Goal: Feedback & Contribution: Leave review/rating

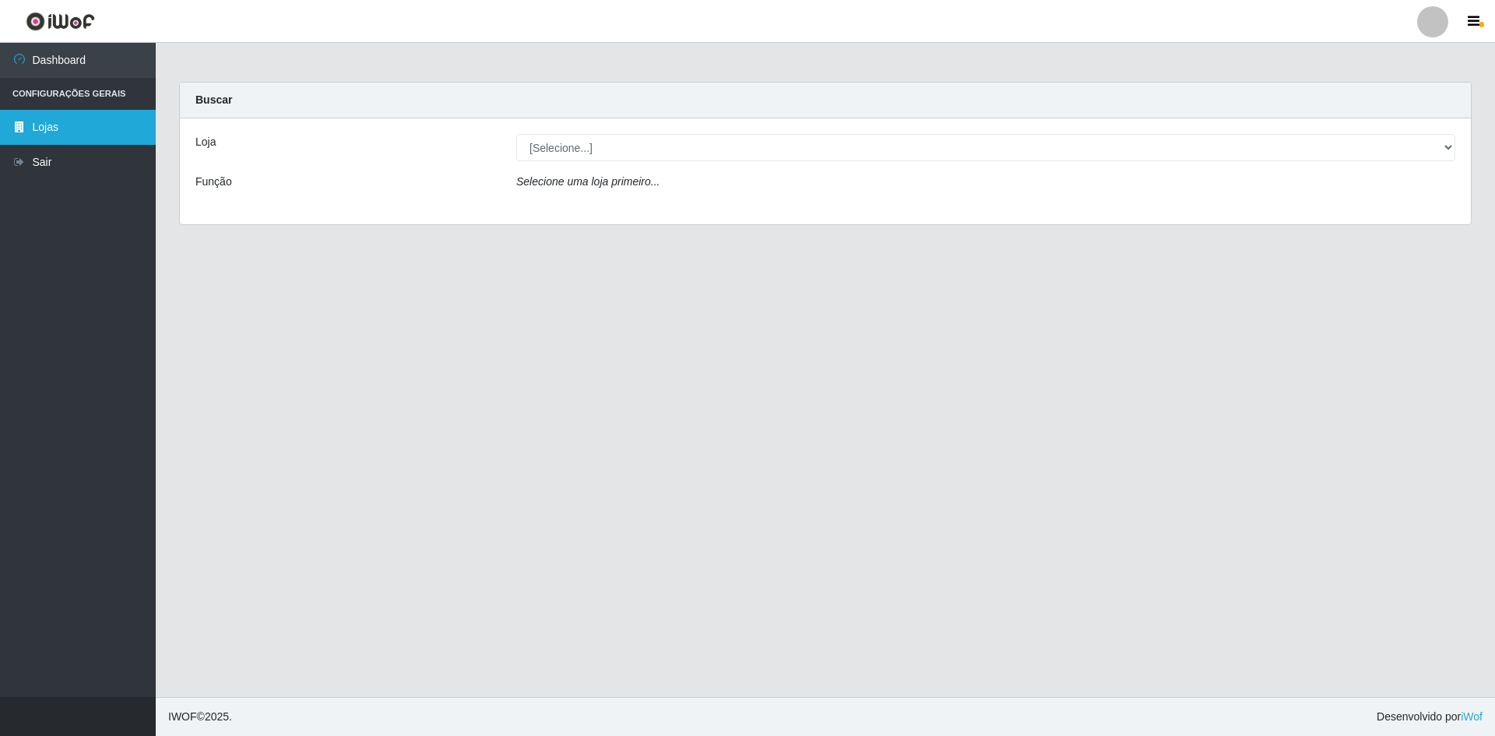
click at [110, 129] on link "Lojas" at bounding box center [78, 127] width 156 height 35
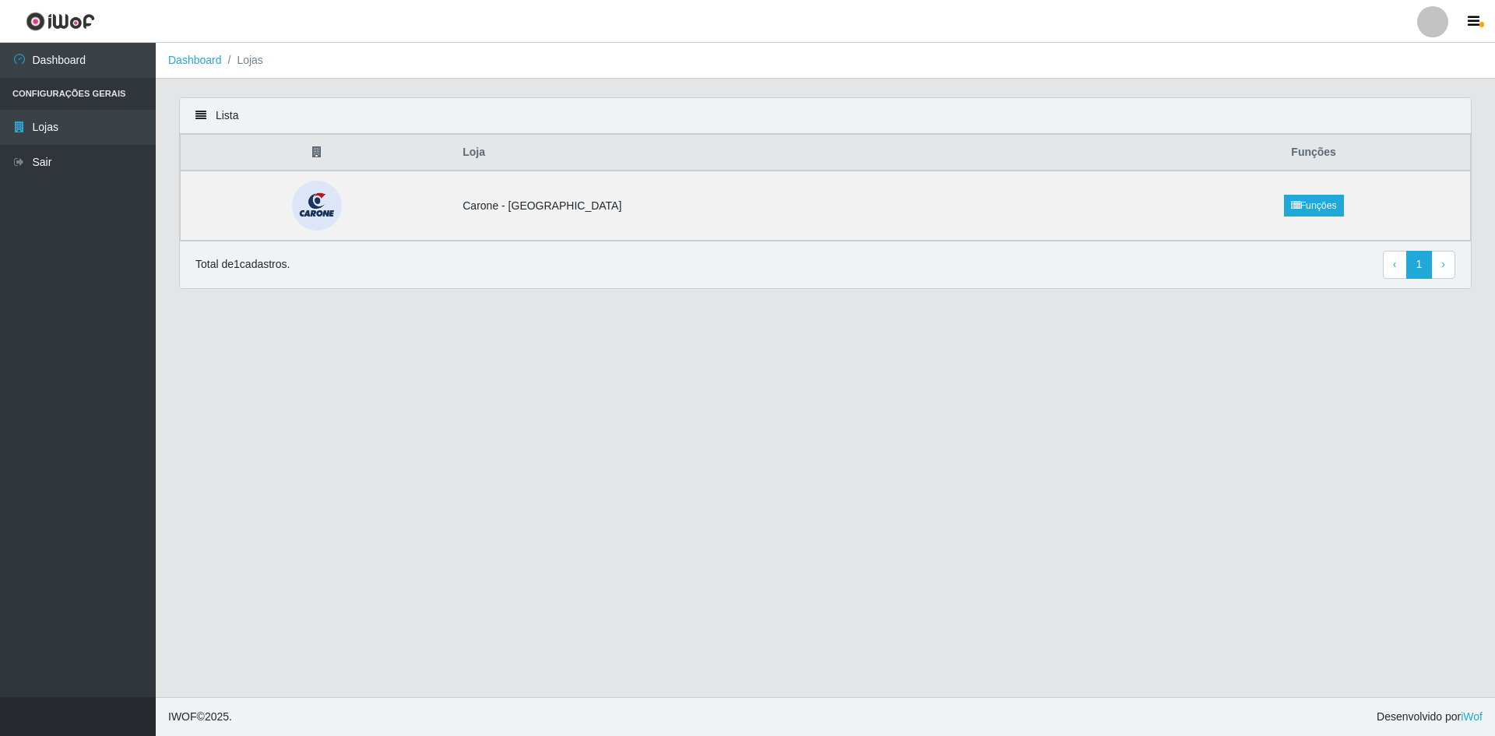
click at [113, 94] on li "Configurações Gerais" at bounding box center [78, 94] width 156 height 32
click at [1284, 197] on link "Funções" at bounding box center [1314, 206] width 60 height 22
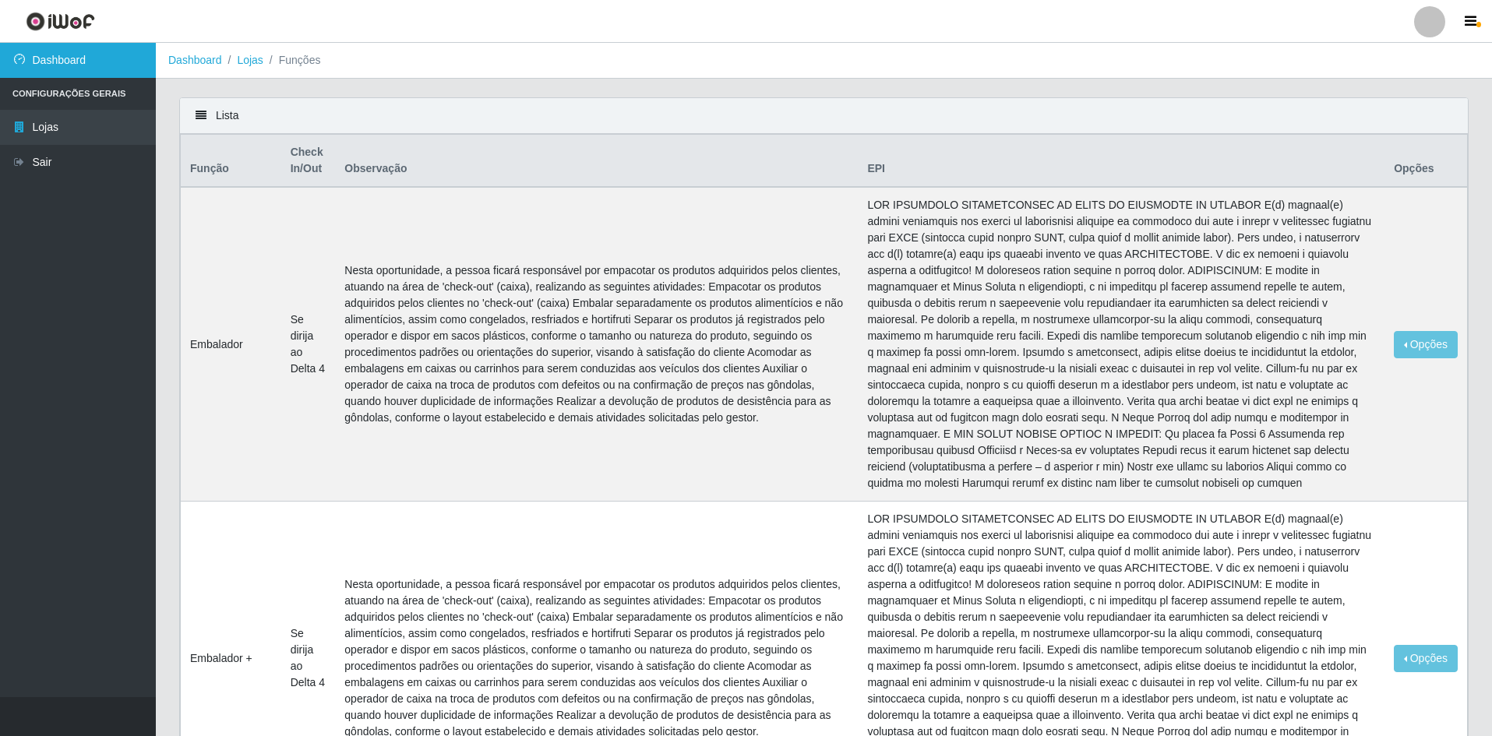
click at [97, 44] on link "Dashboard" at bounding box center [78, 60] width 156 height 35
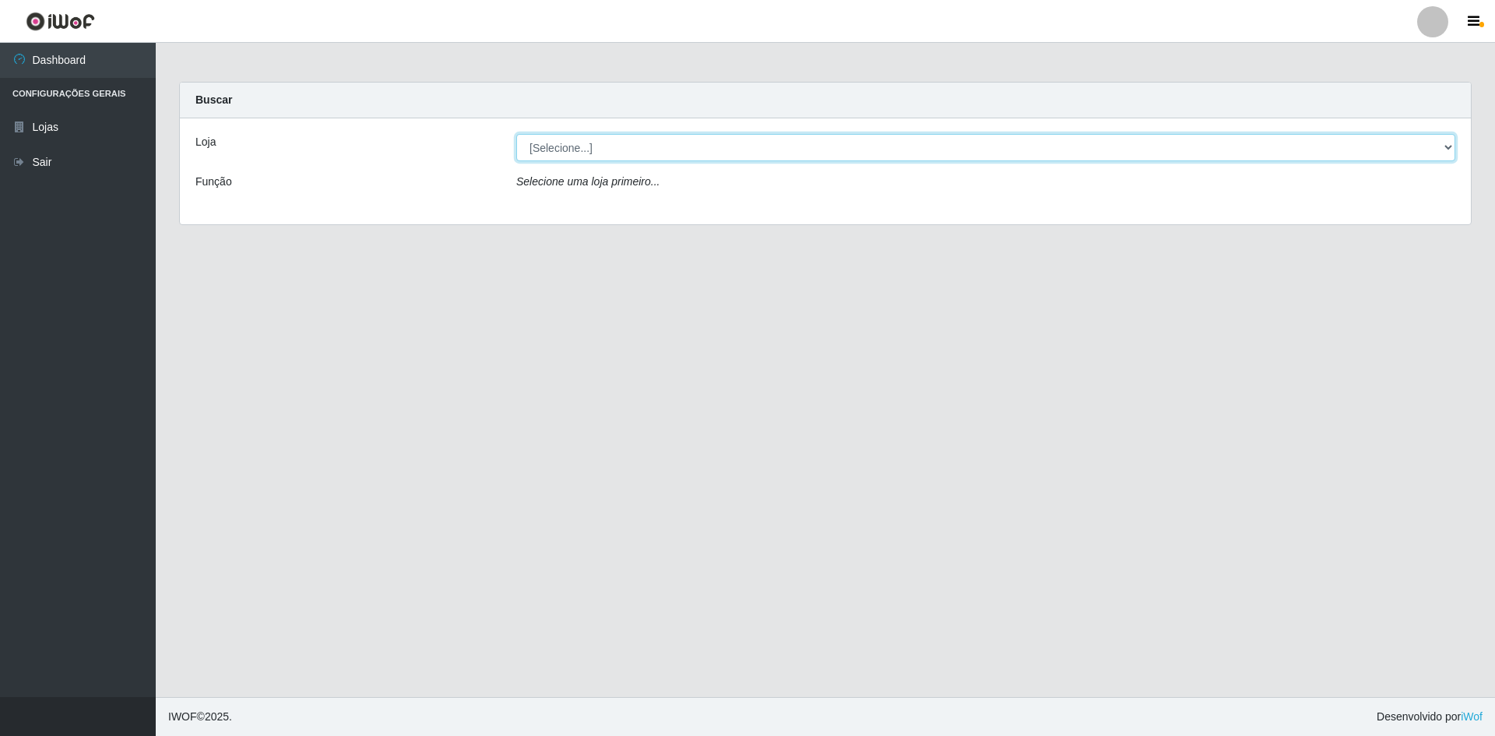
drag, startPoint x: 652, startPoint y: 144, endPoint x: 653, endPoint y: 159, distance: 14.9
click at [652, 144] on select "[Selecione...] [GEOGRAPHIC_DATA] - [GEOGRAPHIC_DATA]" at bounding box center [985, 147] width 939 height 27
select select "528"
click at [516, 134] on select "[Selecione...] [GEOGRAPHIC_DATA] - [GEOGRAPHIC_DATA]" at bounding box center [985, 147] width 939 height 27
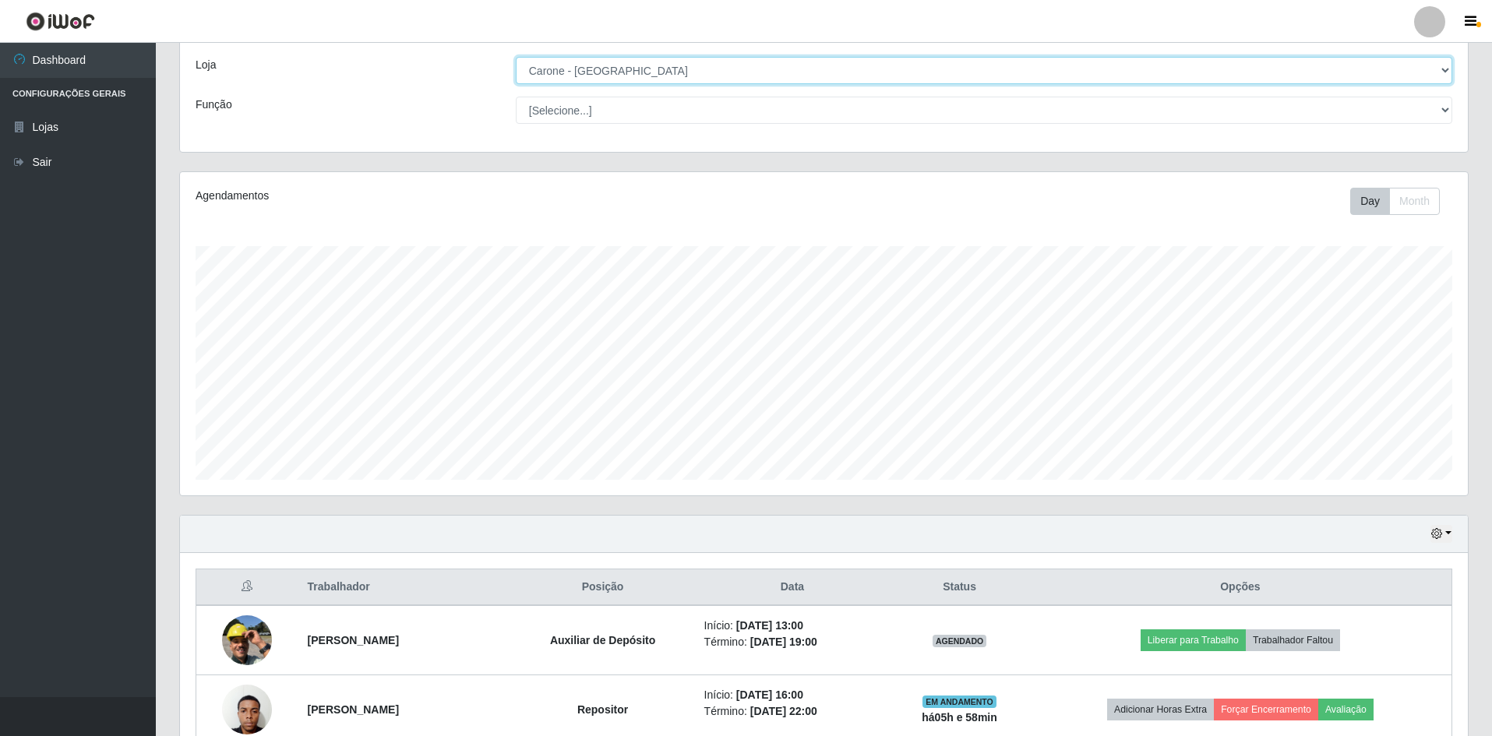
scroll to position [78, 0]
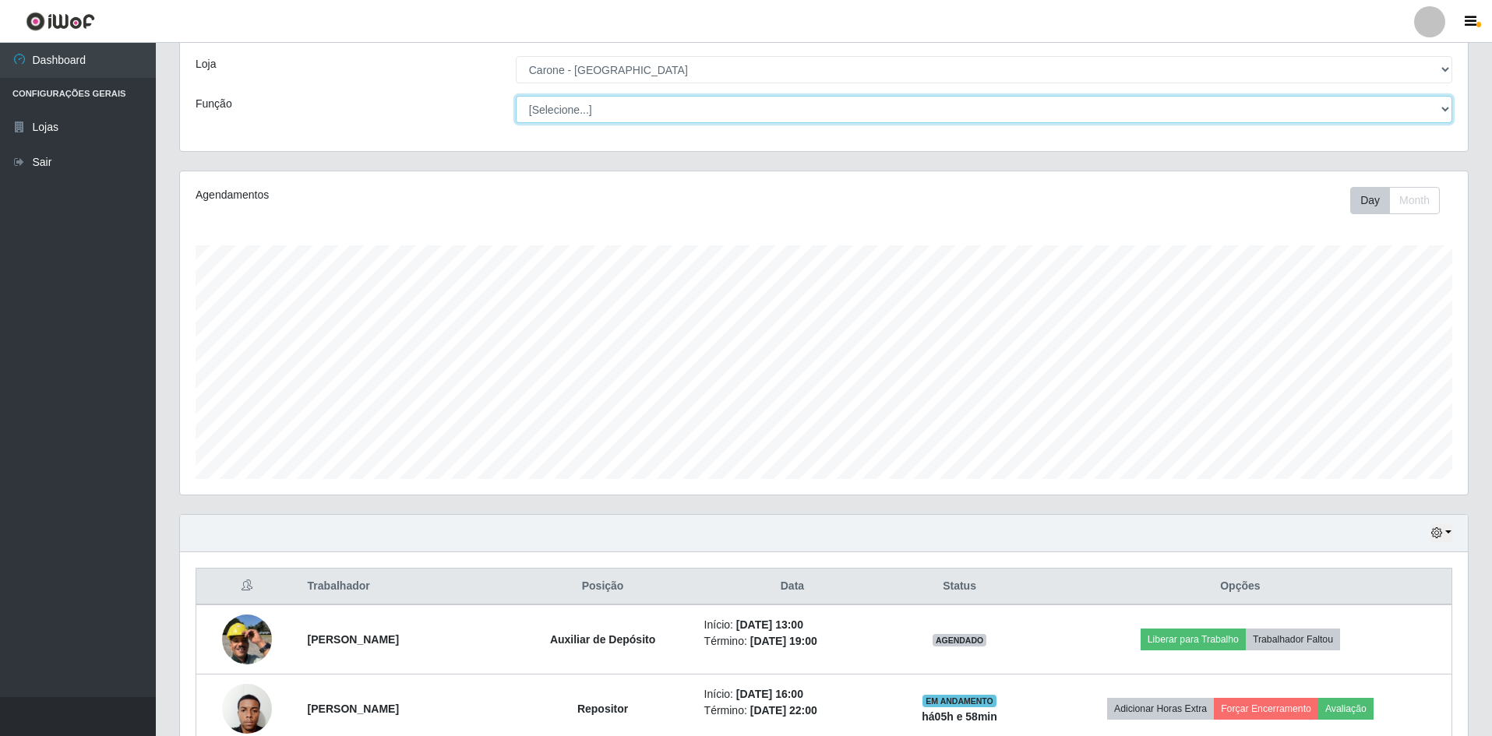
click at [656, 99] on select "[Selecione...] Auxiliar de Depósito Auxiliar de Depósito + Auxiliar de Depósito…" at bounding box center [984, 109] width 936 height 27
click at [621, 107] on select "[Selecione...] Auxiliar de Depósito Auxiliar de Depósito + Auxiliar de Depósito…" at bounding box center [984, 109] width 936 height 27
click at [516, 123] on select "[Selecione...] Auxiliar de Depósito Auxiliar de Depósito + Auxiliar de Depósito…" at bounding box center [984, 109] width 936 height 27
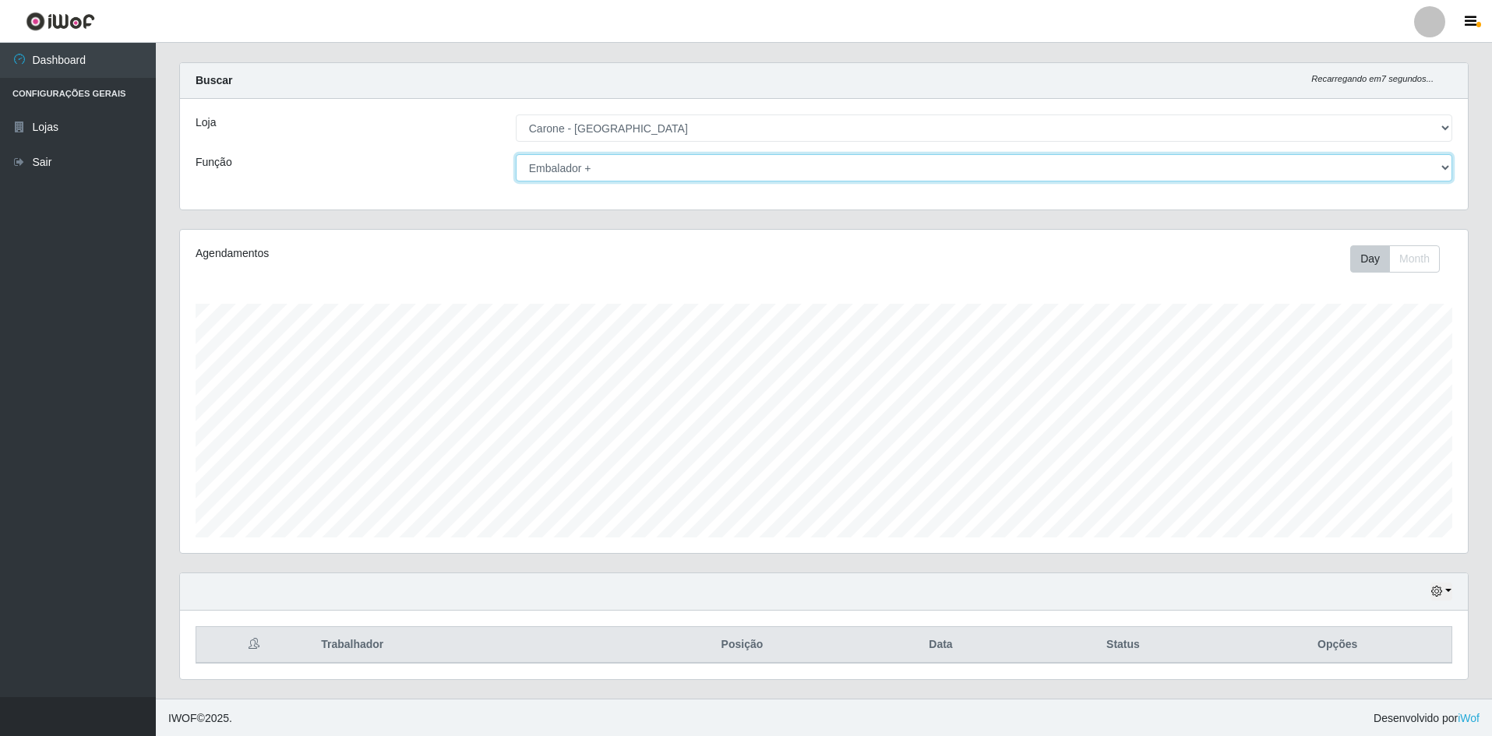
scroll to position [0, 0]
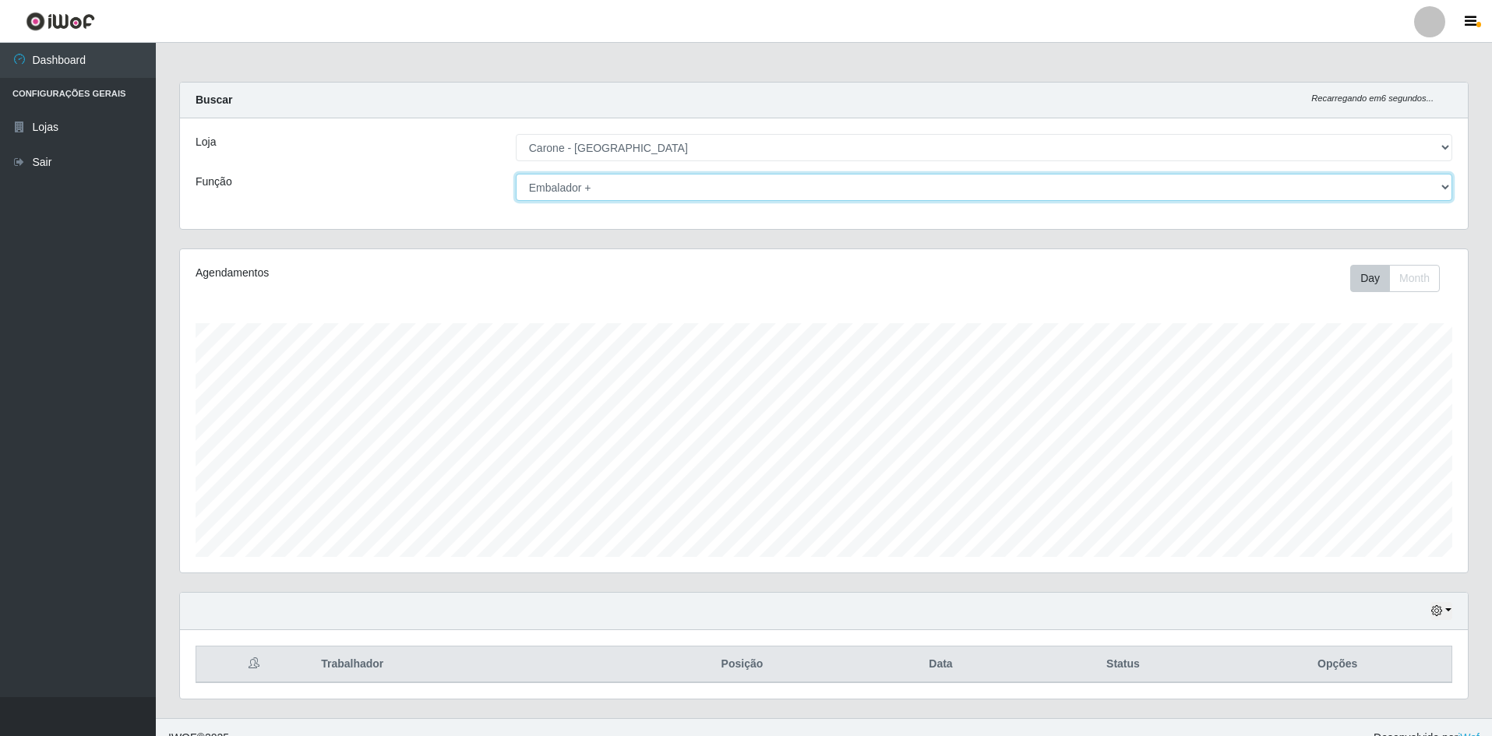
drag, startPoint x: 601, startPoint y: 183, endPoint x: 589, endPoint y: 199, distance: 20.6
click at [601, 183] on select "[Selecione...] Auxiliar de Depósito Auxiliar de Depósito + Auxiliar de Depósito…" at bounding box center [984, 187] width 936 height 27
select select "1"
click at [516, 174] on select "[Selecione...] Auxiliar de Depósito Auxiliar de Depósito + Auxiliar de Depósito…" at bounding box center [984, 187] width 936 height 27
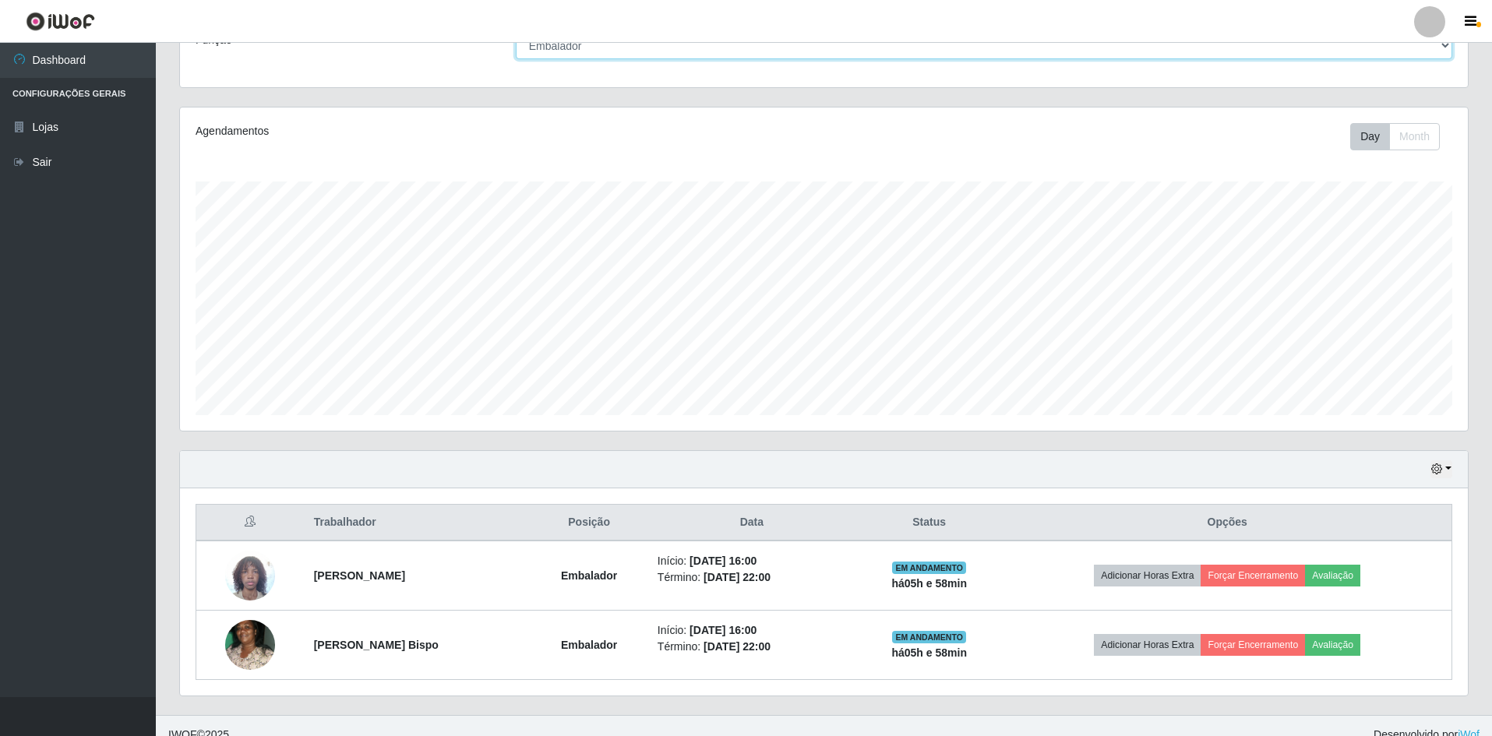
scroll to position [160, 0]
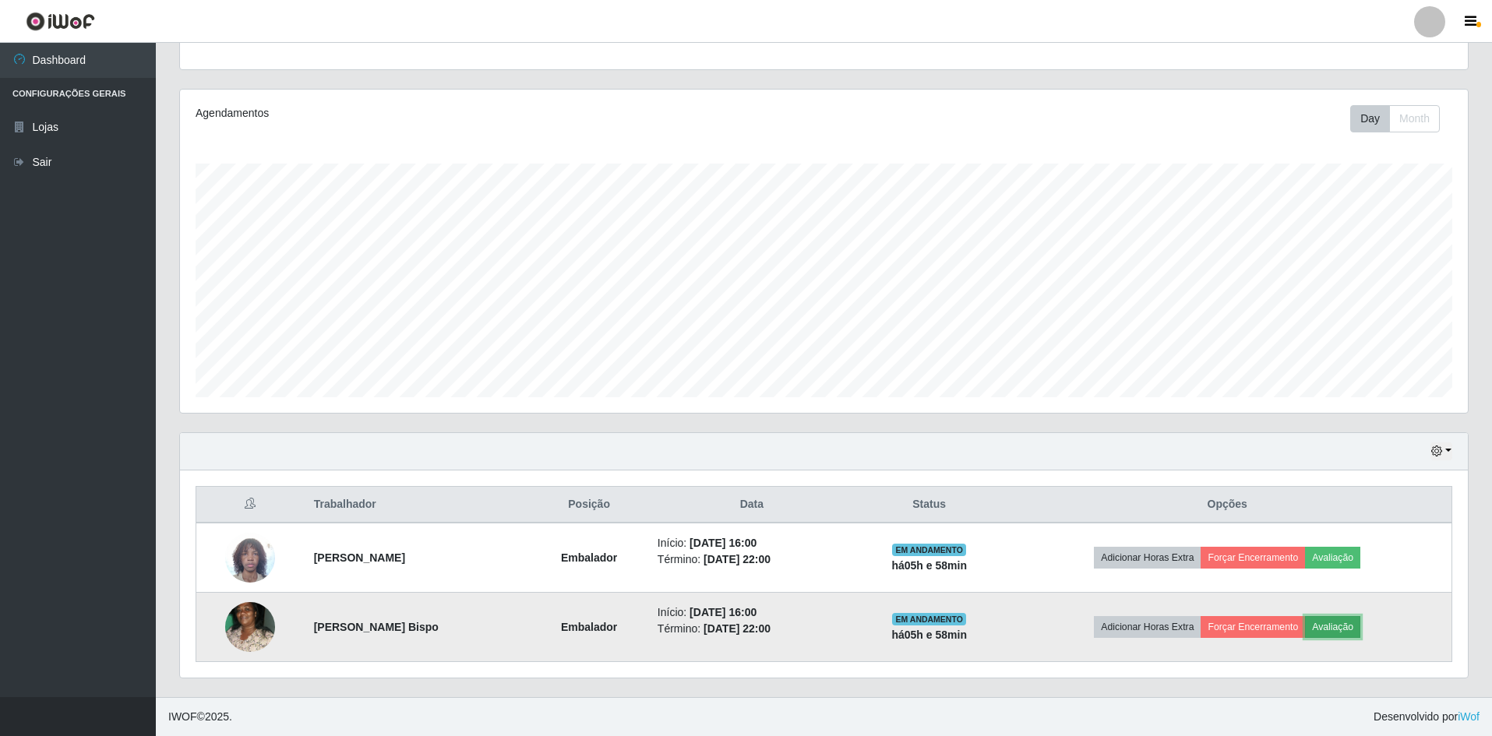
click at [1360, 624] on button "Avaliação" at bounding box center [1332, 627] width 55 height 22
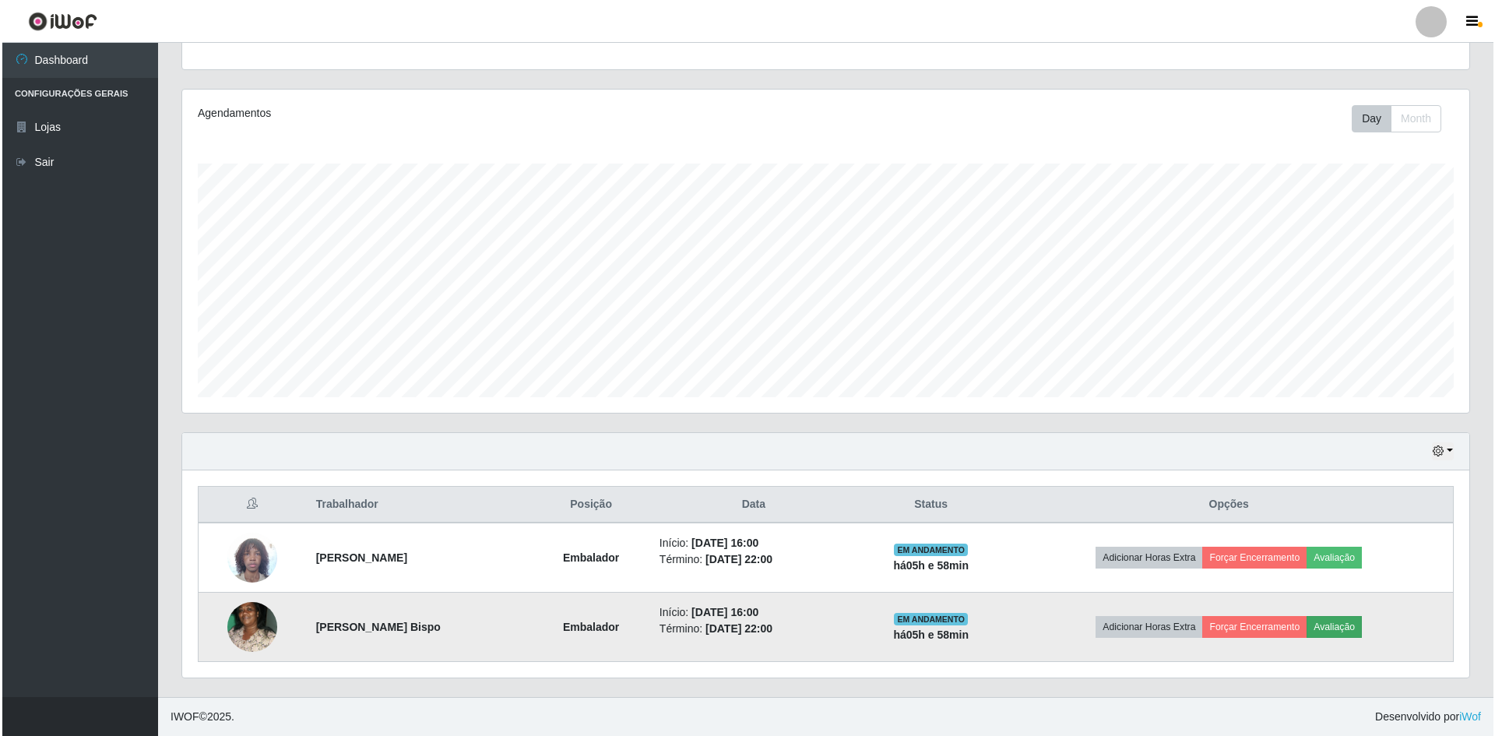
scroll to position [323, 1280]
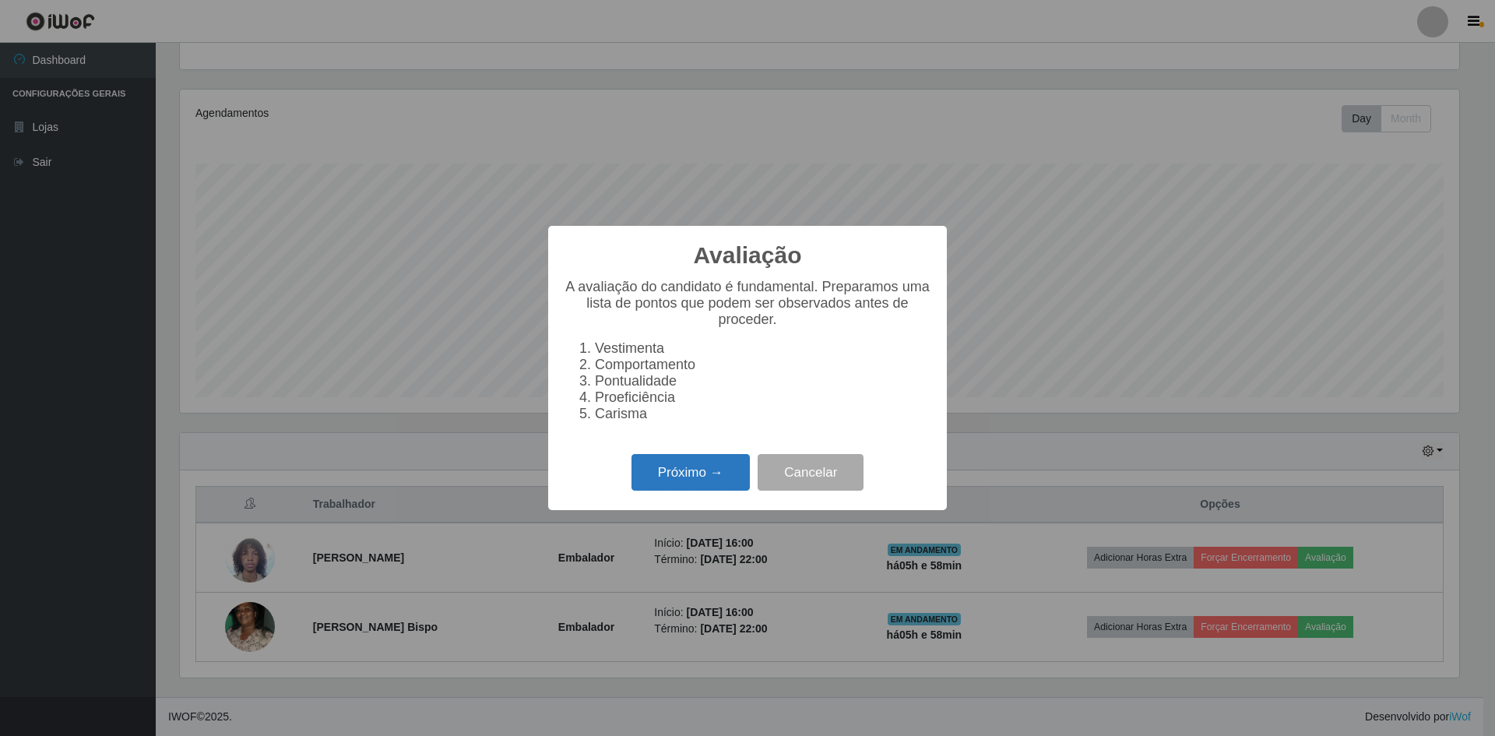
click at [693, 483] on button "Próximo →" at bounding box center [691, 472] width 118 height 37
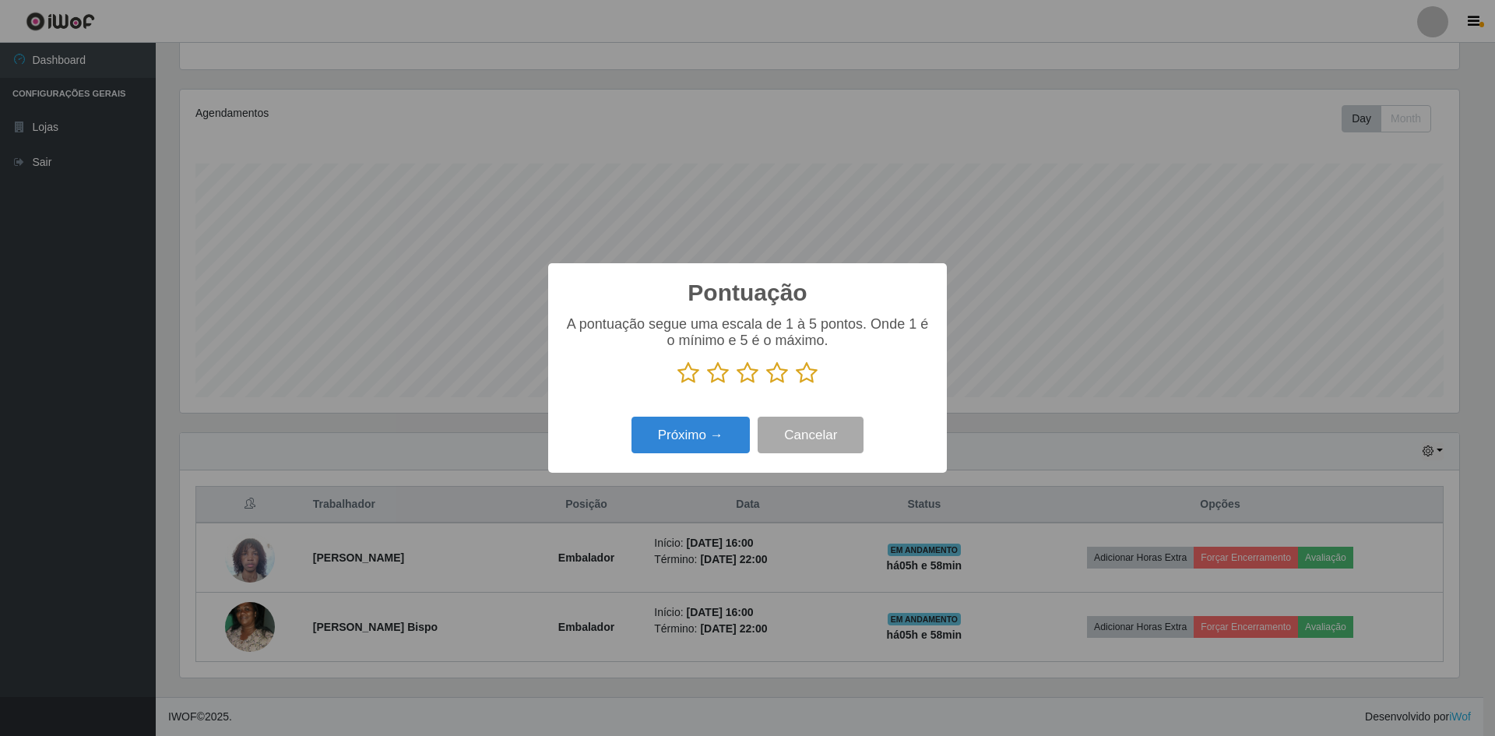
click at [810, 371] on icon at bounding box center [807, 372] width 22 height 23
click at [796, 385] on input "radio" at bounding box center [796, 385] width 0 height 0
click at [703, 440] on button "Próximo →" at bounding box center [691, 435] width 118 height 37
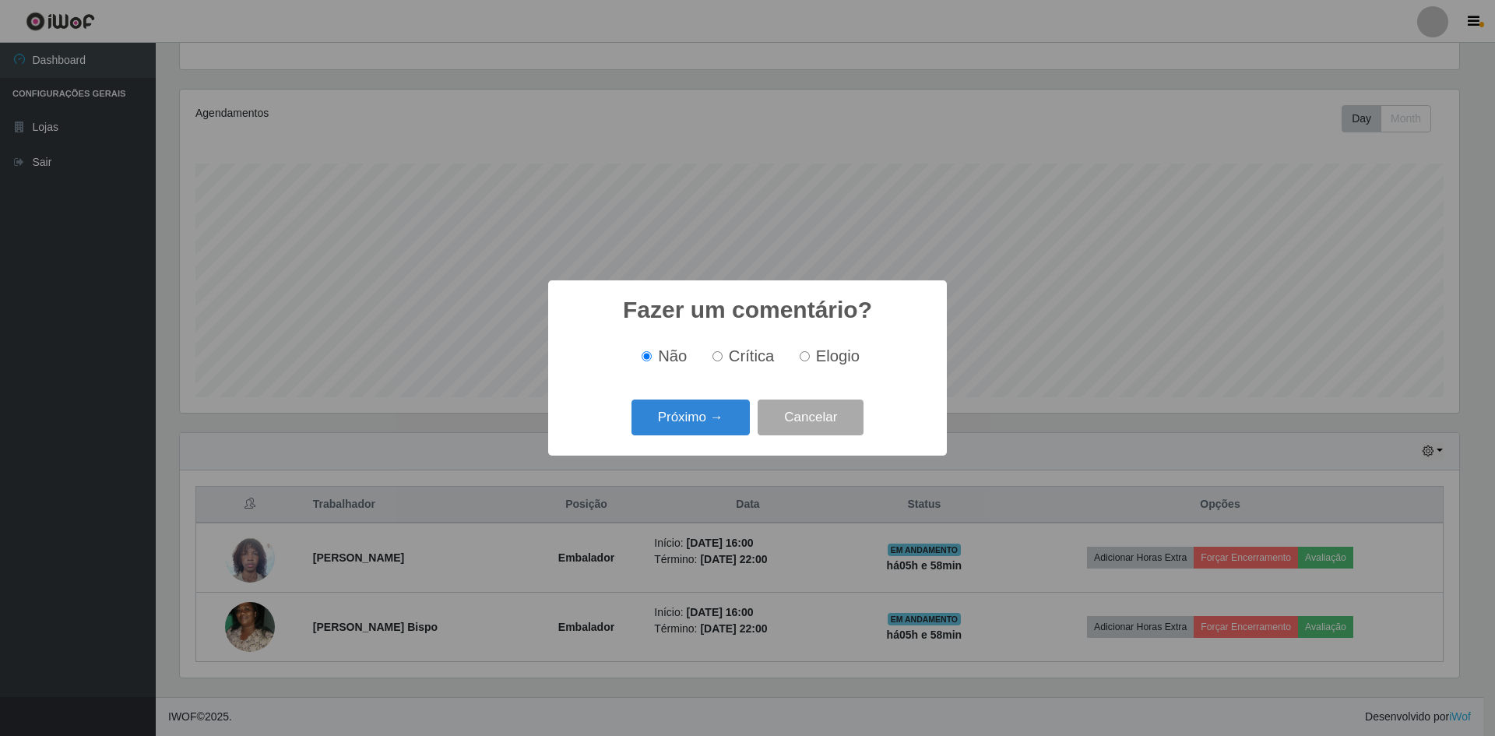
click at [791, 354] on div "Não Crítica Elogio" at bounding box center [748, 356] width 368 height 18
click at [806, 354] on input "Elogio" at bounding box center [805, 356] width 10 height 10
radio input "true"
click at [699, 414] on button "Próximo →" at bounding box center [691, 418] width 118 height 37
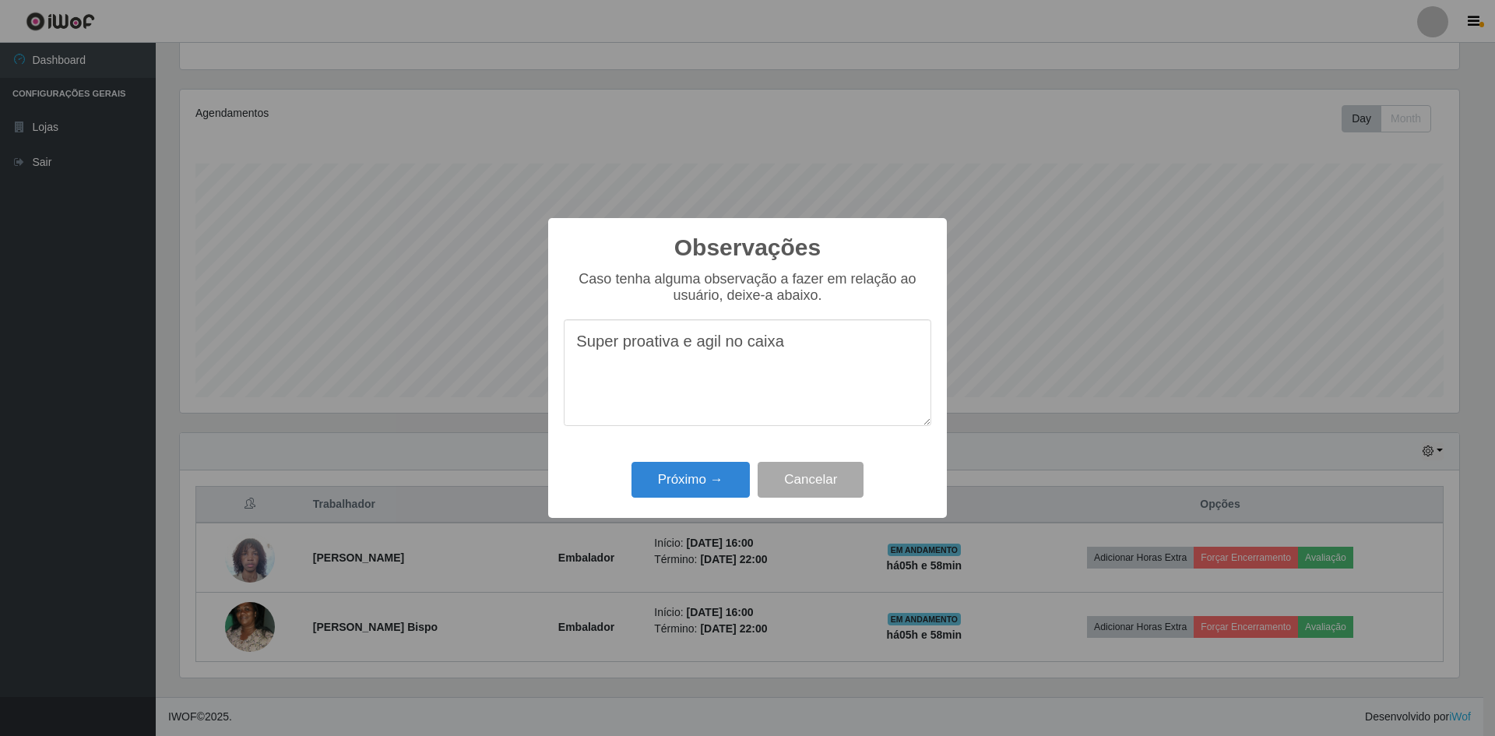
click at [706, 348] on textarea "Super proativa e agil no caixa" at bounding box center [748, 372] width 368 height 107
type textarea "Super proativa e ágil no caixa"
click at [713, 478] on button "Próximo →" at bounding box center [691, 480] width 118 height 37
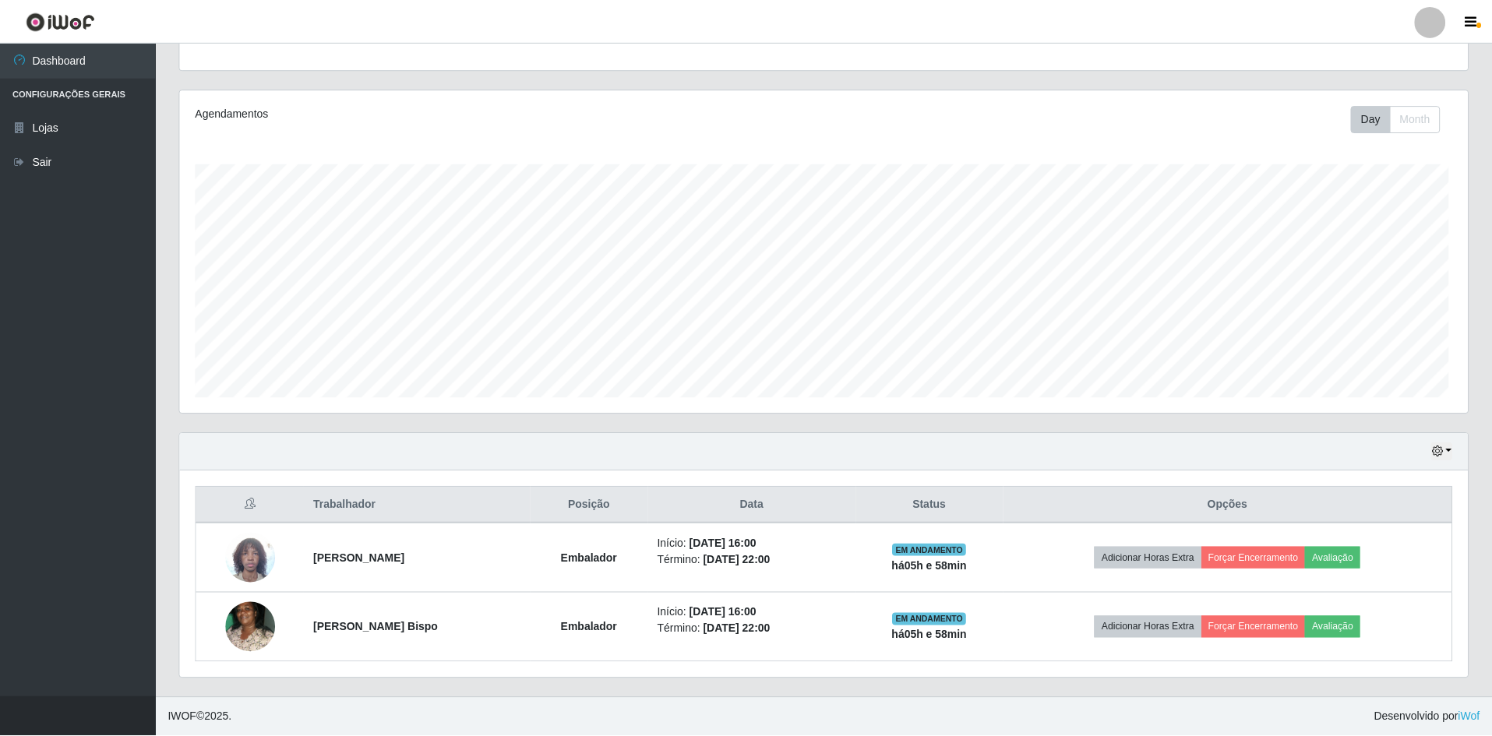
scroll to position [323, 1287]
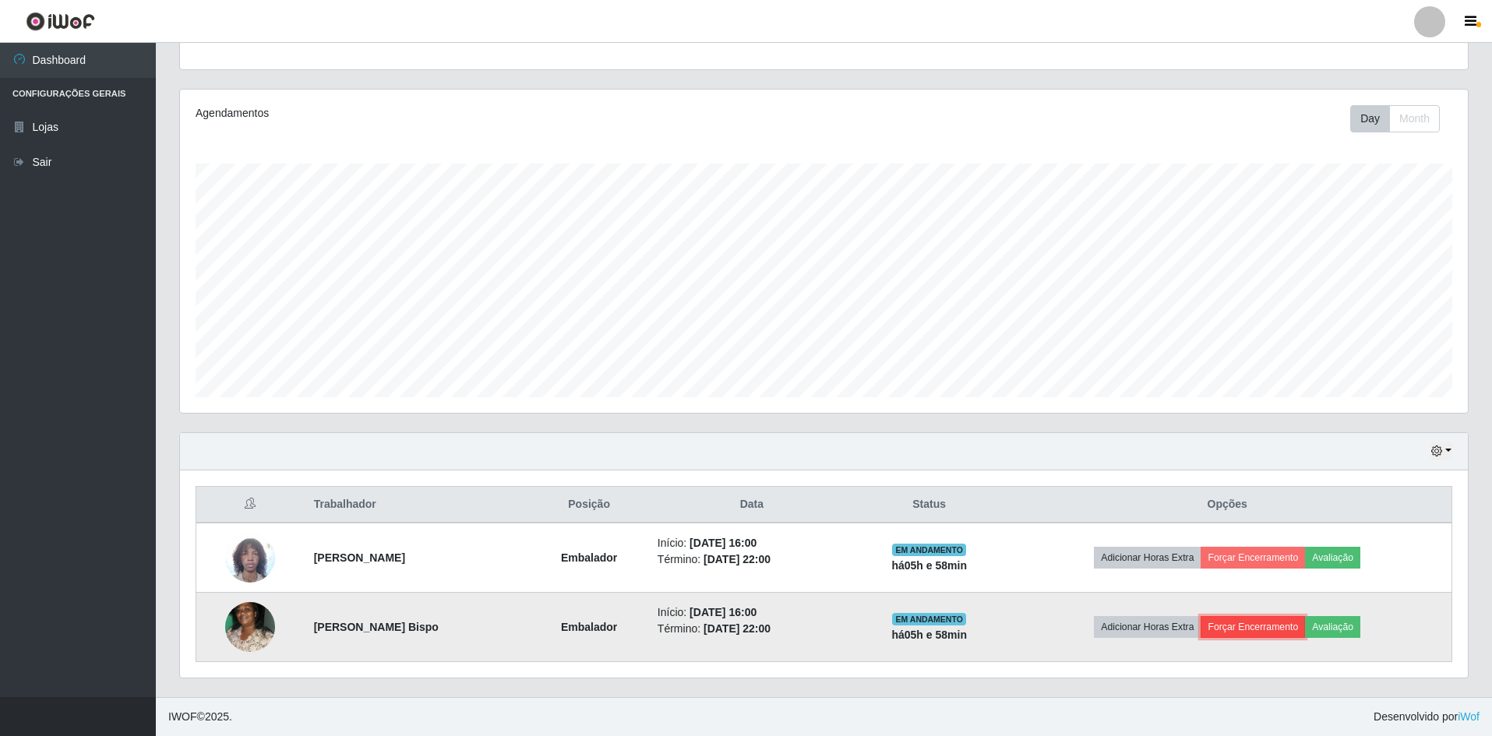
click at [1261, 629] on button "Forçar Encerramento" at bounding box center [1252, 627] width 104 height 22
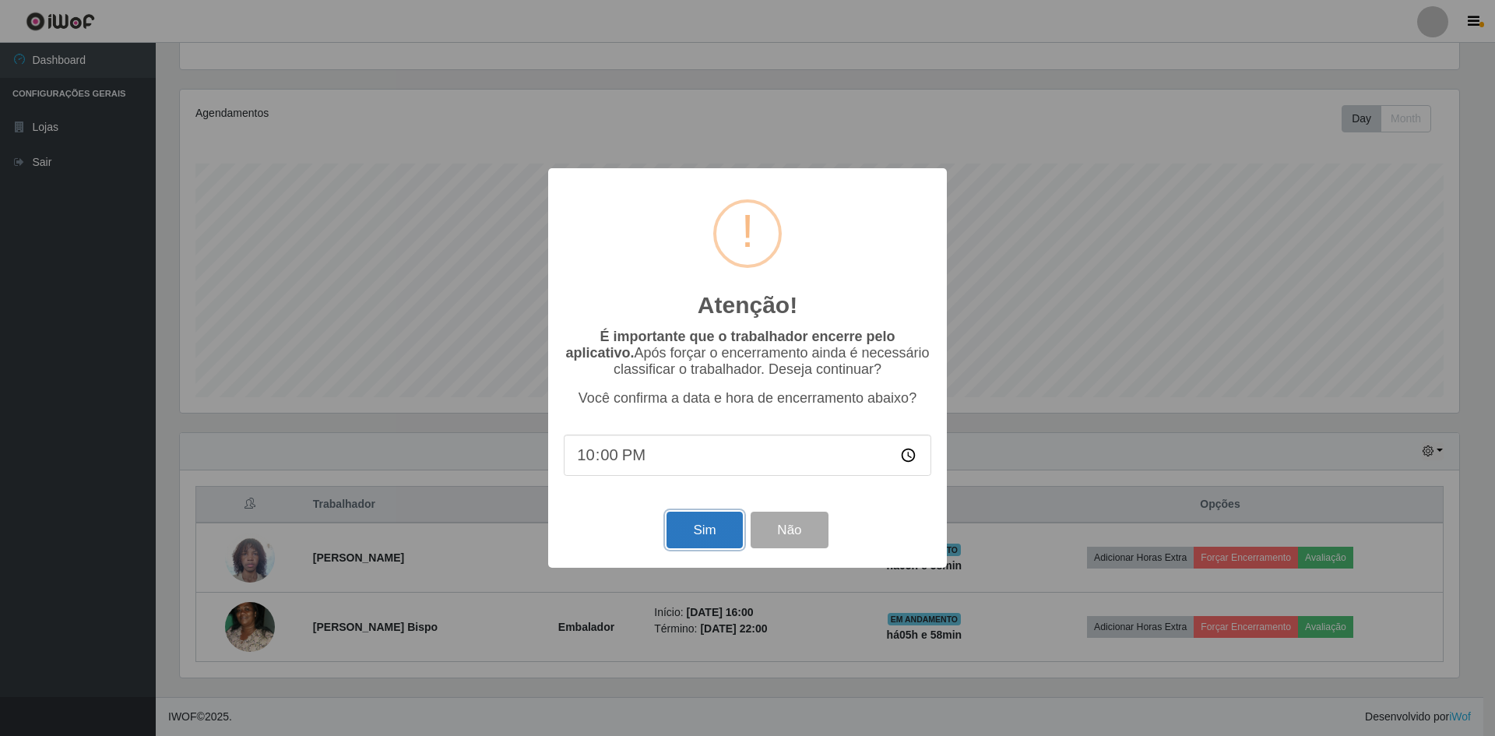
click at [696, 536] on button "Sim" at bounding box center [705, 530] width 76 height 37
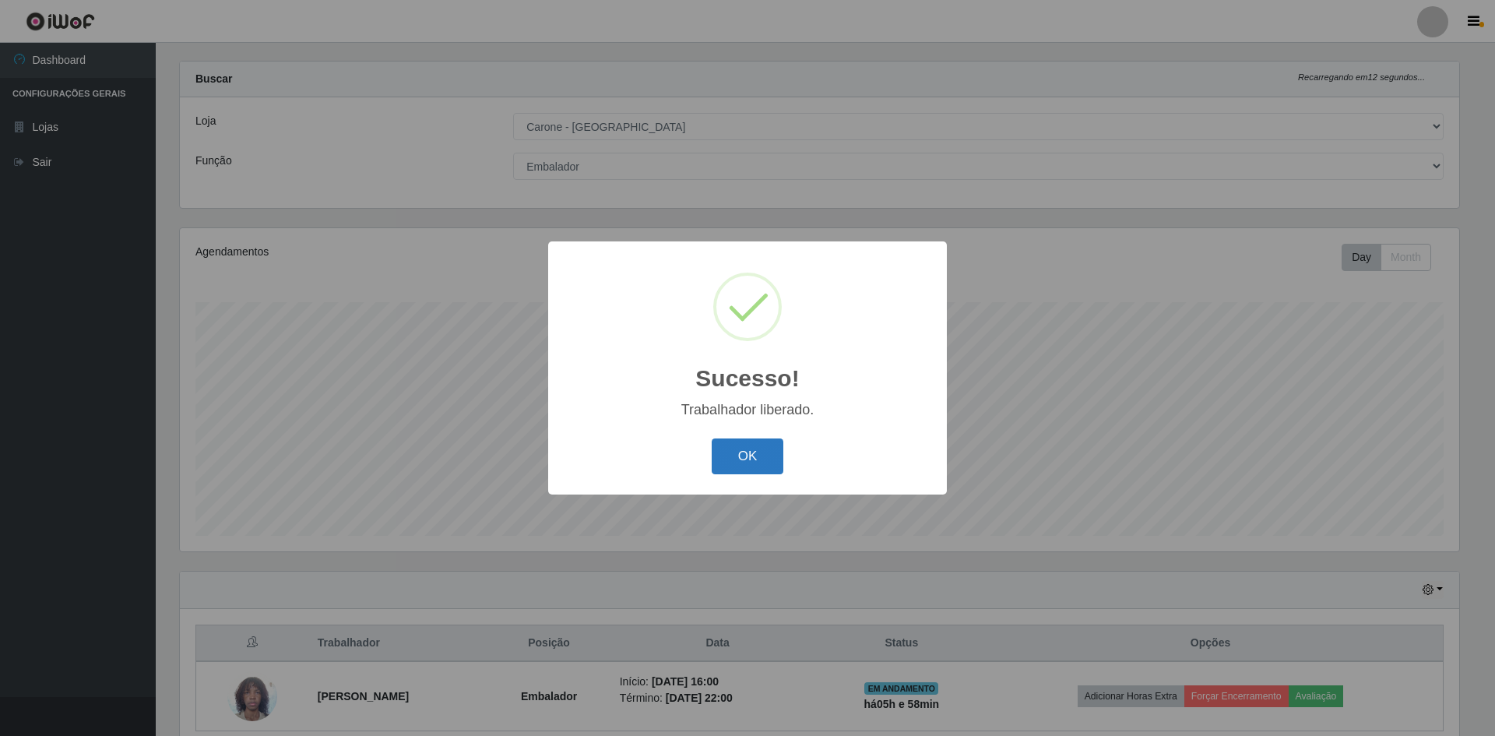
click at [763, 459] on button "OK" at bounding box center [748, 456] width 72 height 37
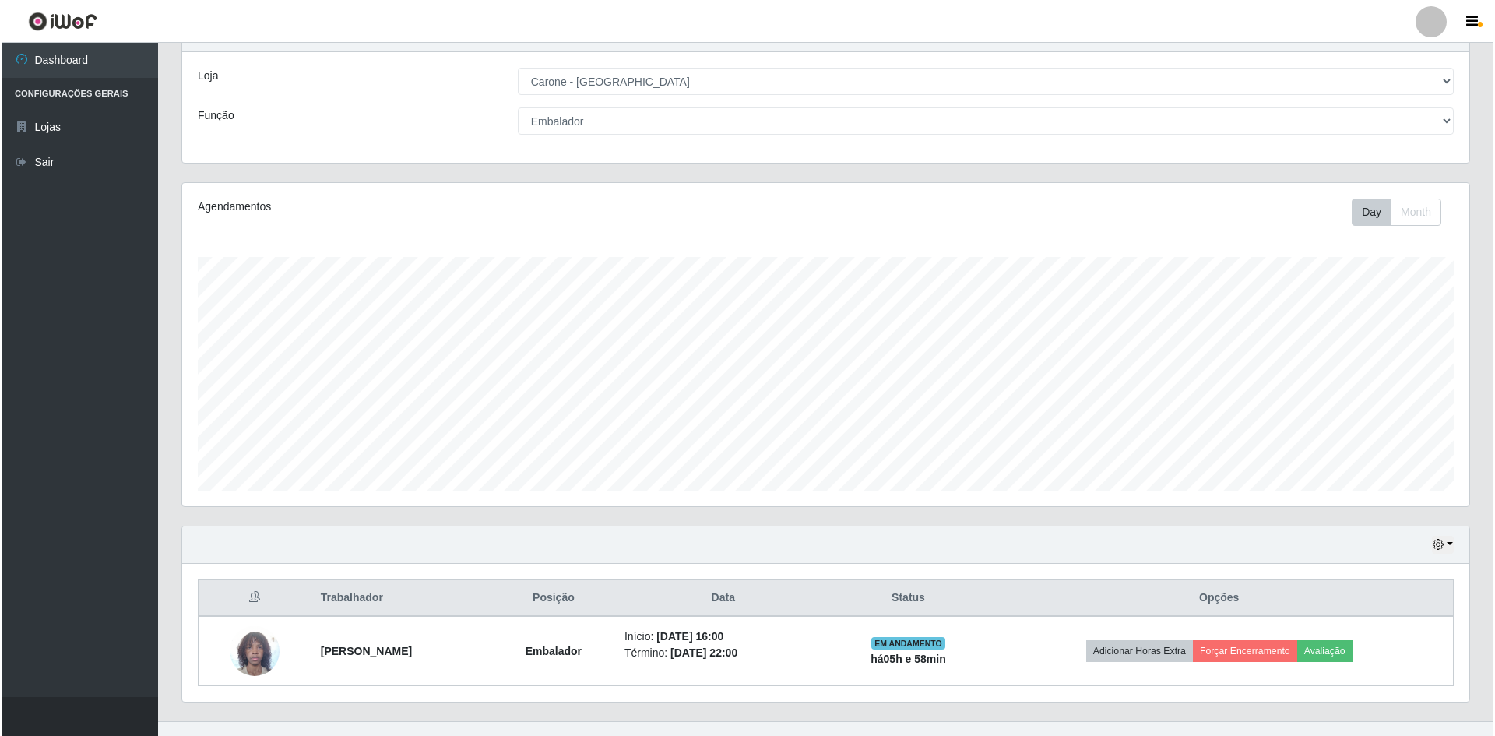
scroll to position [90, 0]
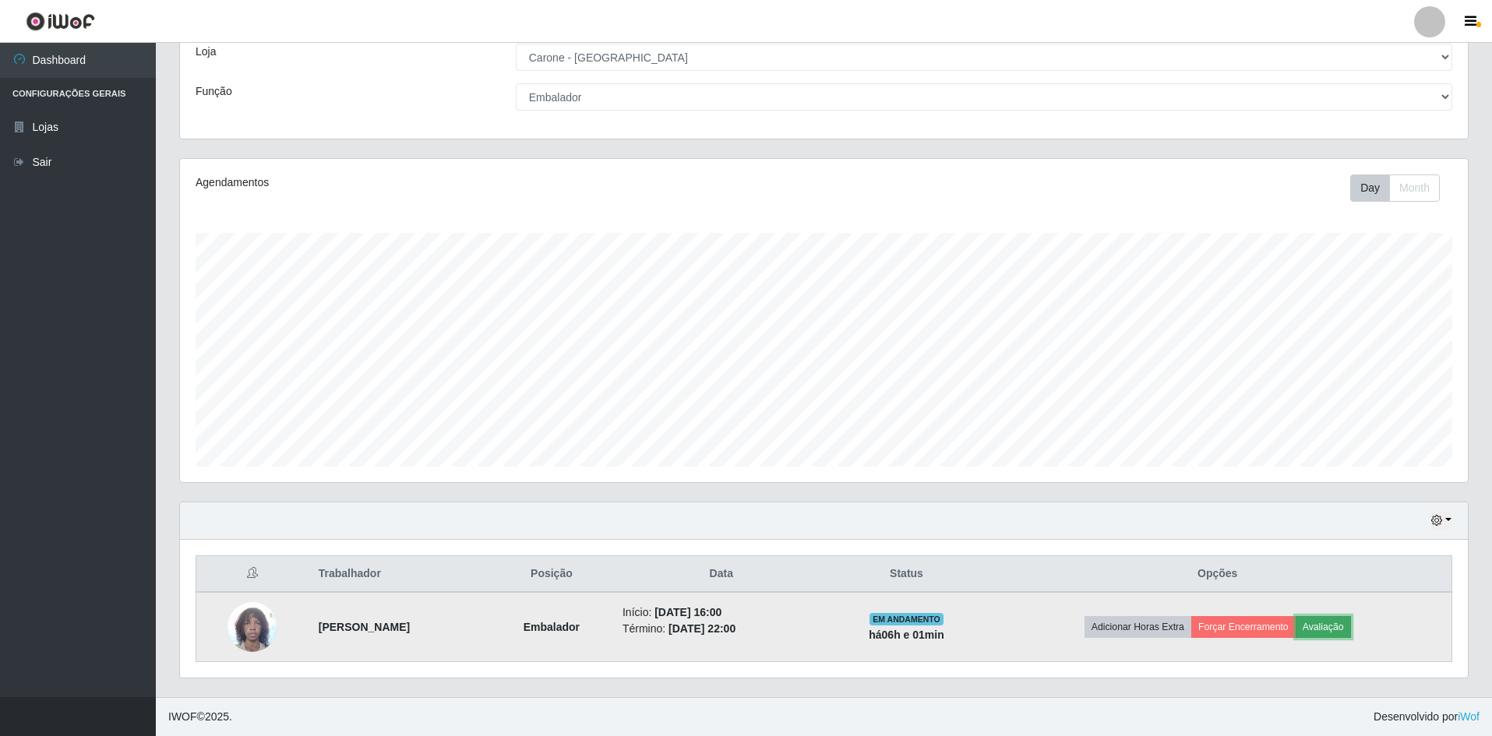
click at [1351, 632] on button "Avaliação" at bounding box center [1322, 627] width 55 height 22
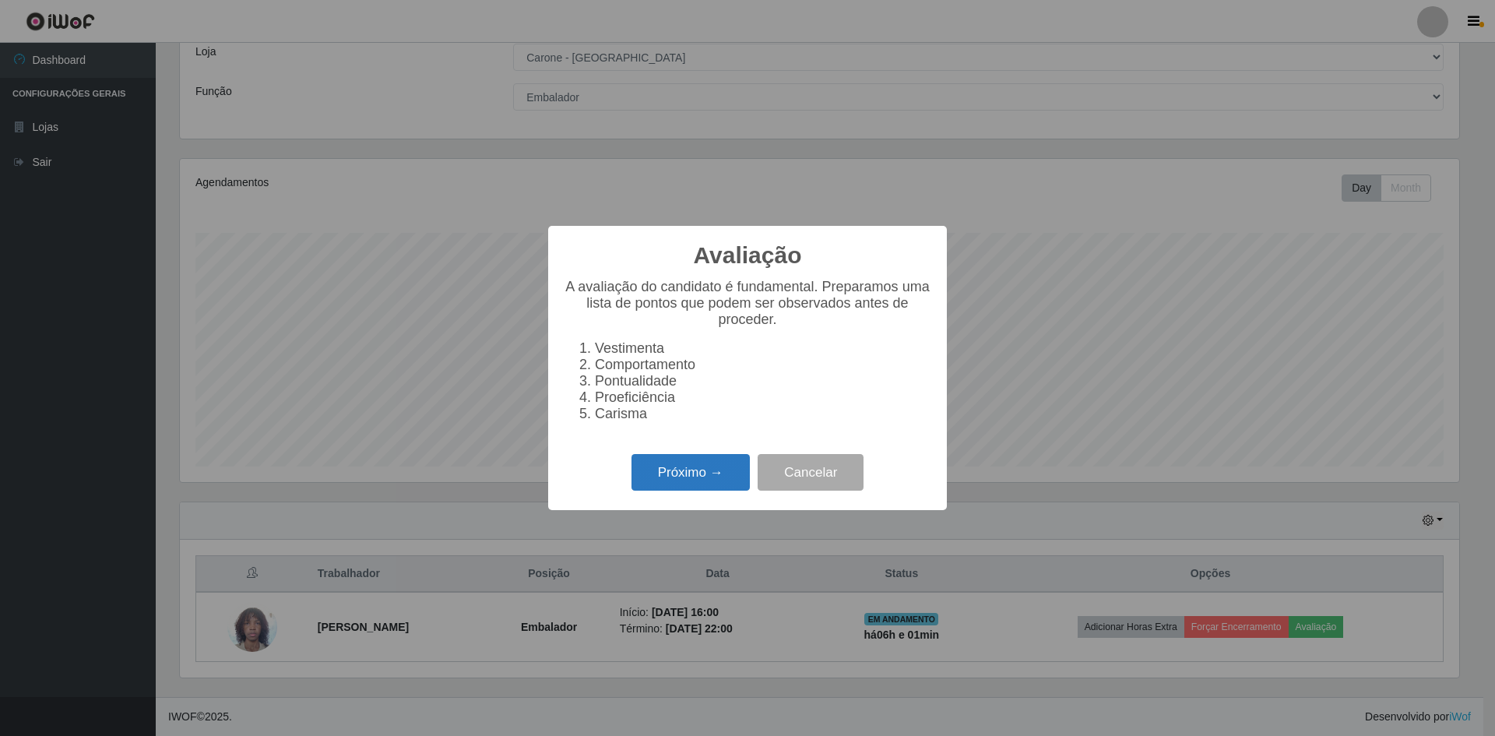
click at [646, 471] on button "Próximo →" at bounding box center [691, 472] width 118 height 37
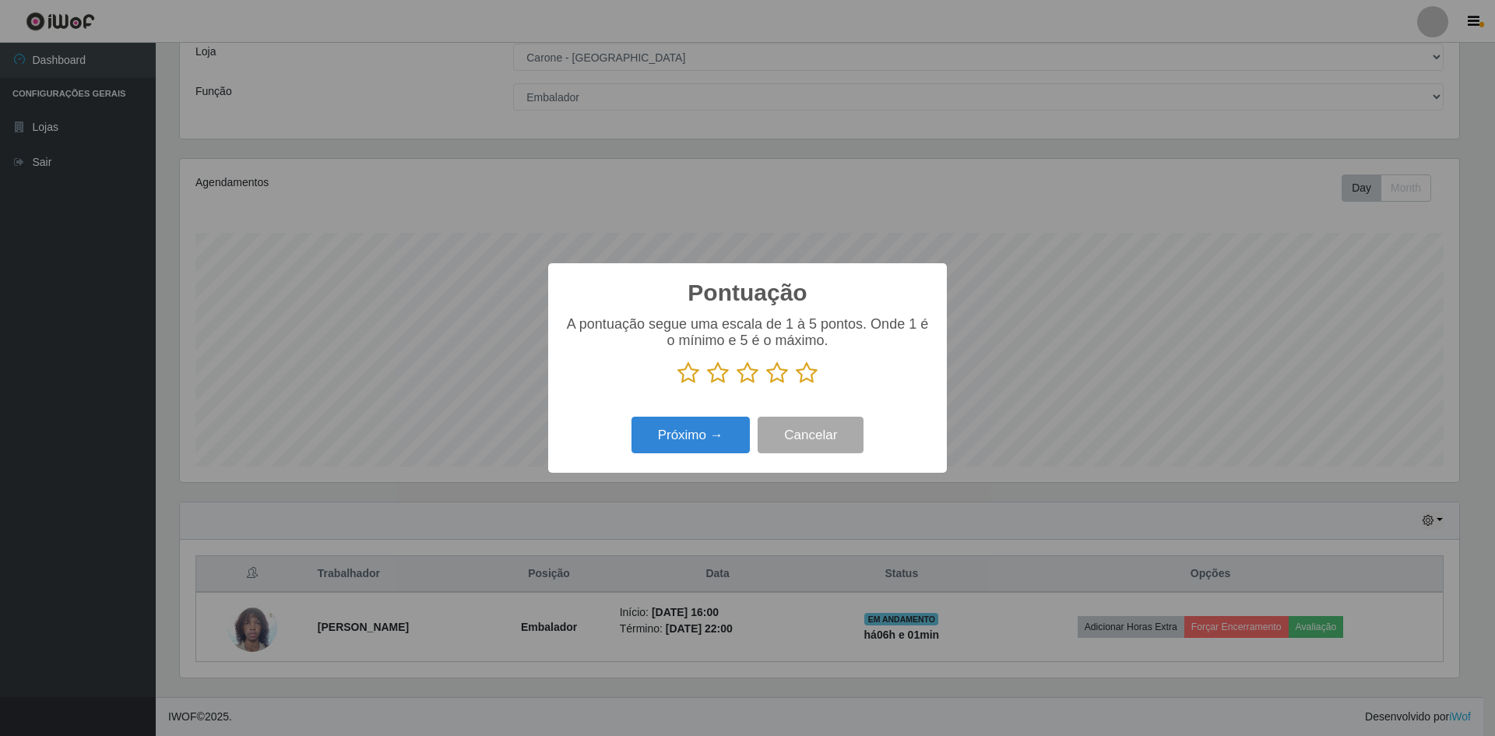
click at [803, 382] on icon at bounding box center [807, 372] width 22 height 23
click at [796, 385] on input "radio" at bounding box center [796, 385] width 0 height 0
click at [720, 431] on button "Próximo →" at bounding box center [691, 435] width 118 height 37
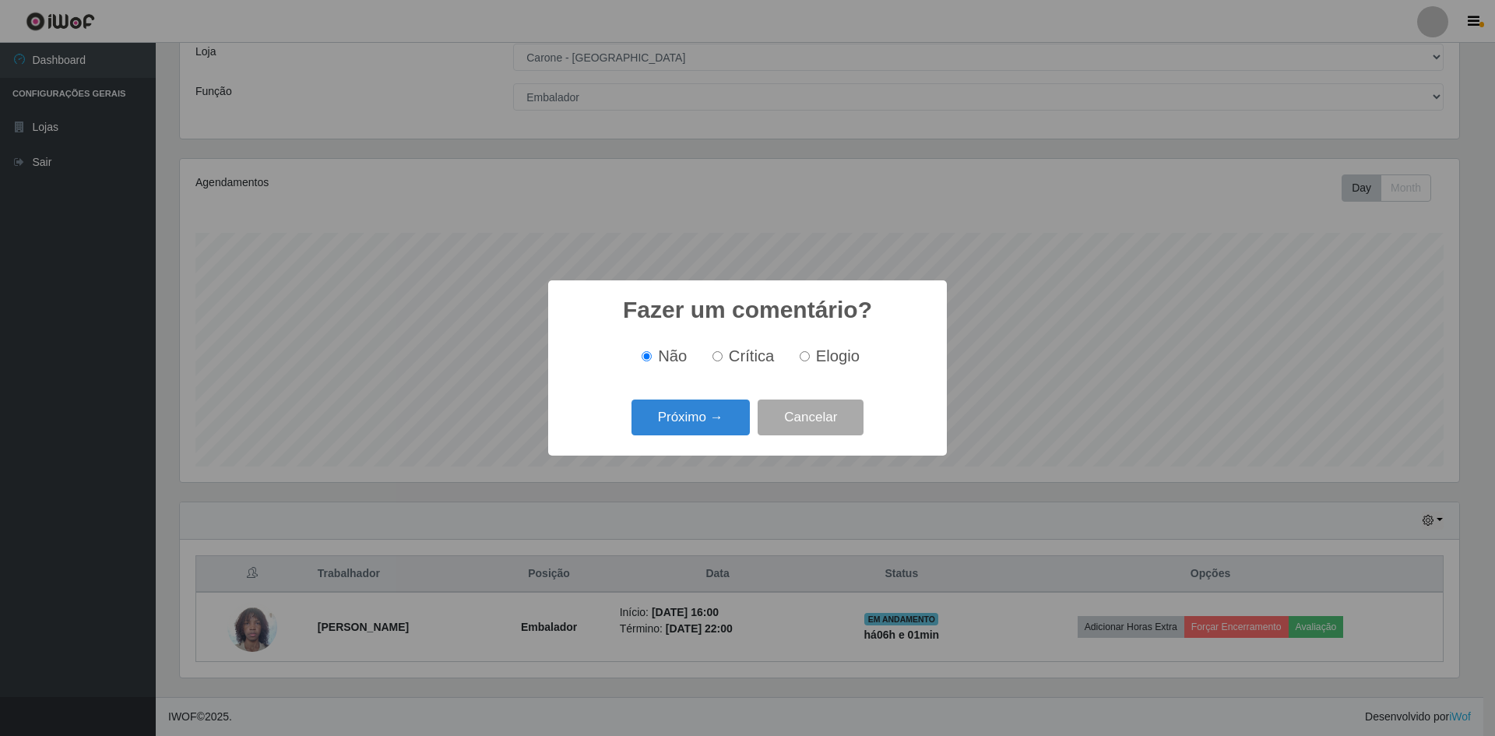
click at [811, 361] on label "Elogio" at bounding box center [827, 356] width 66 height 18
click at [810, 361] on input "Elogio" at bounding box center [805, 356] width 10 height 10
radio input "true"
click at [720, 425] on button "Próximo →" at bounding box center [691, 418] width 118 height 37
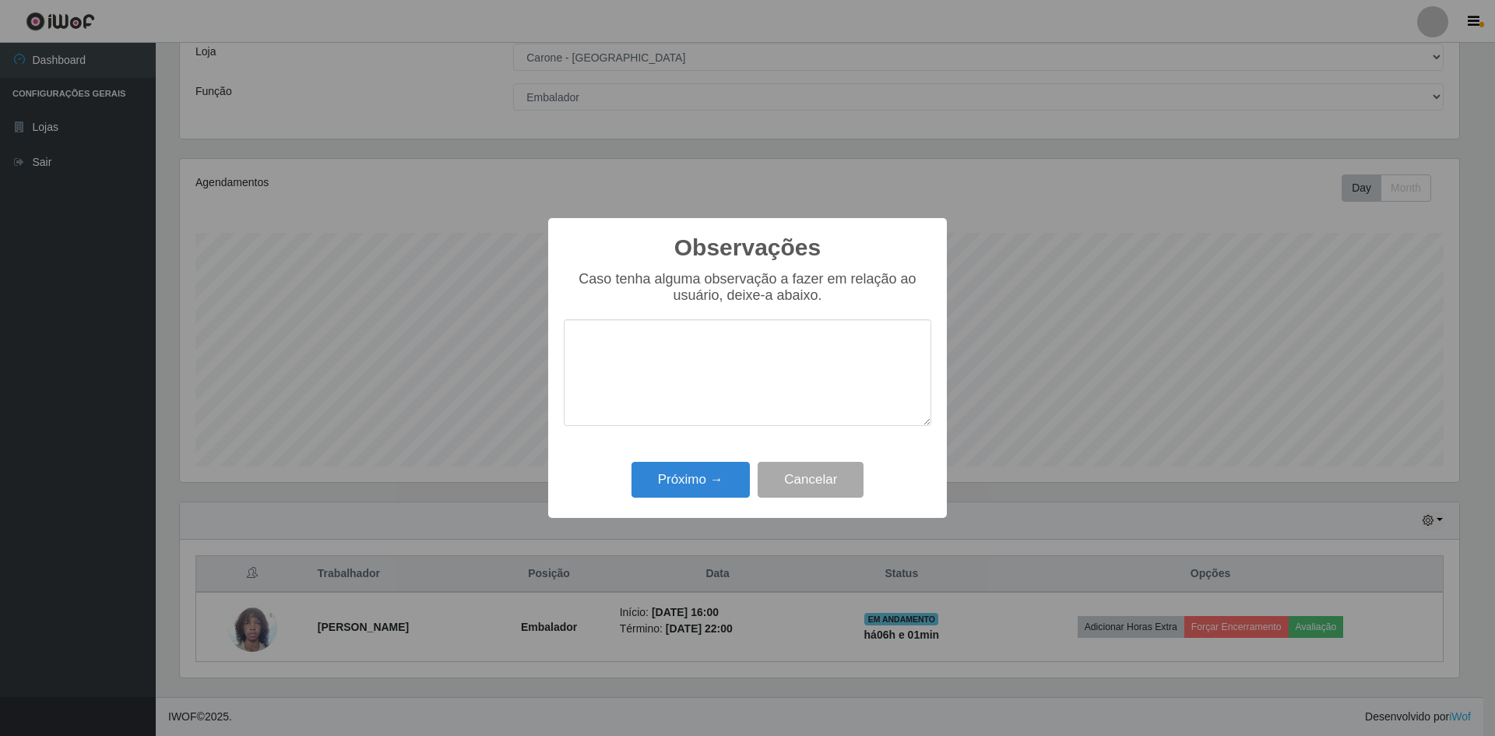
click at [723, 375] on textarea at bounding box center [748, 372] width 368 height 107
type textarea "trabalha em equipe, educado, bom em atendimento"
click at [727, 474] on button "Próximo →" at bounding box center [691, 480] width 118 height 37
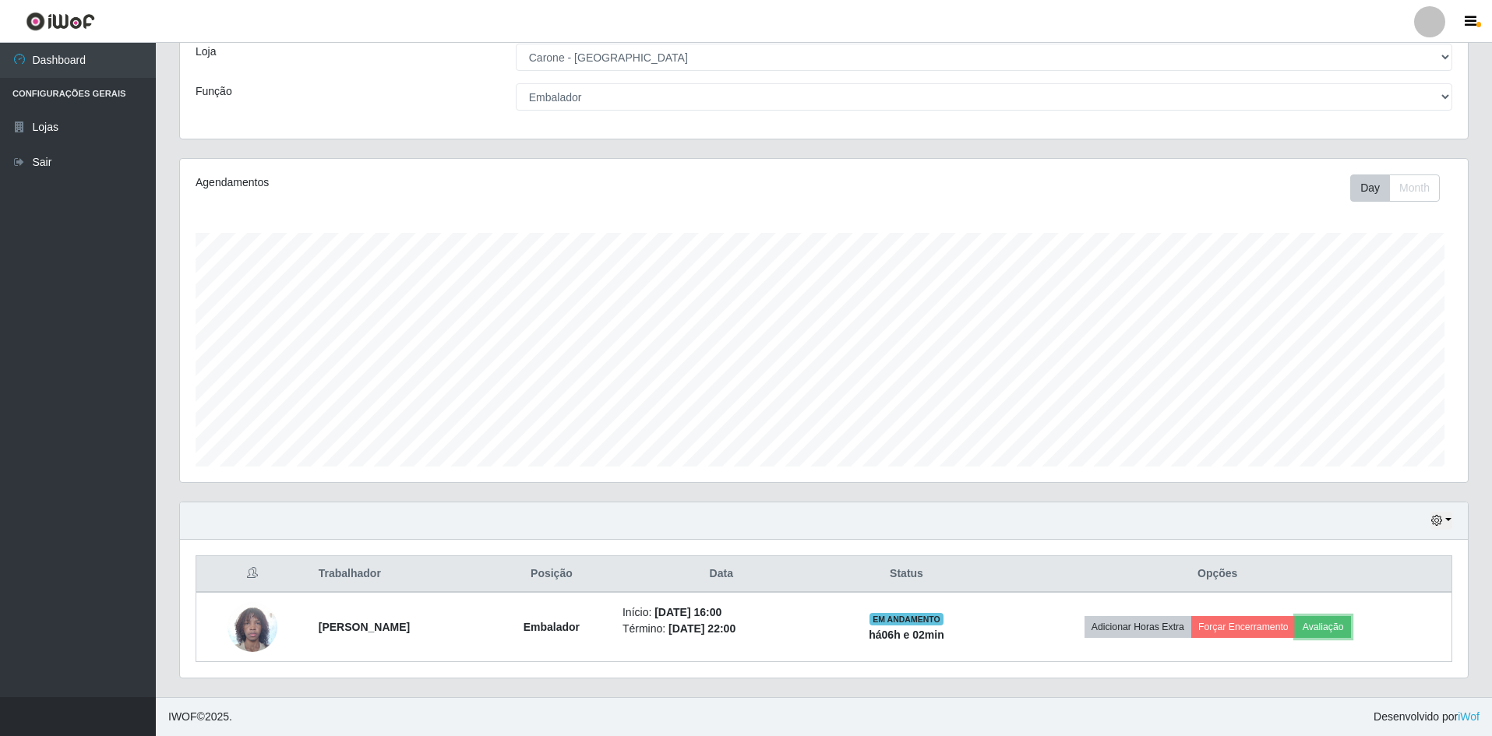
scroll to position [323, 1287]
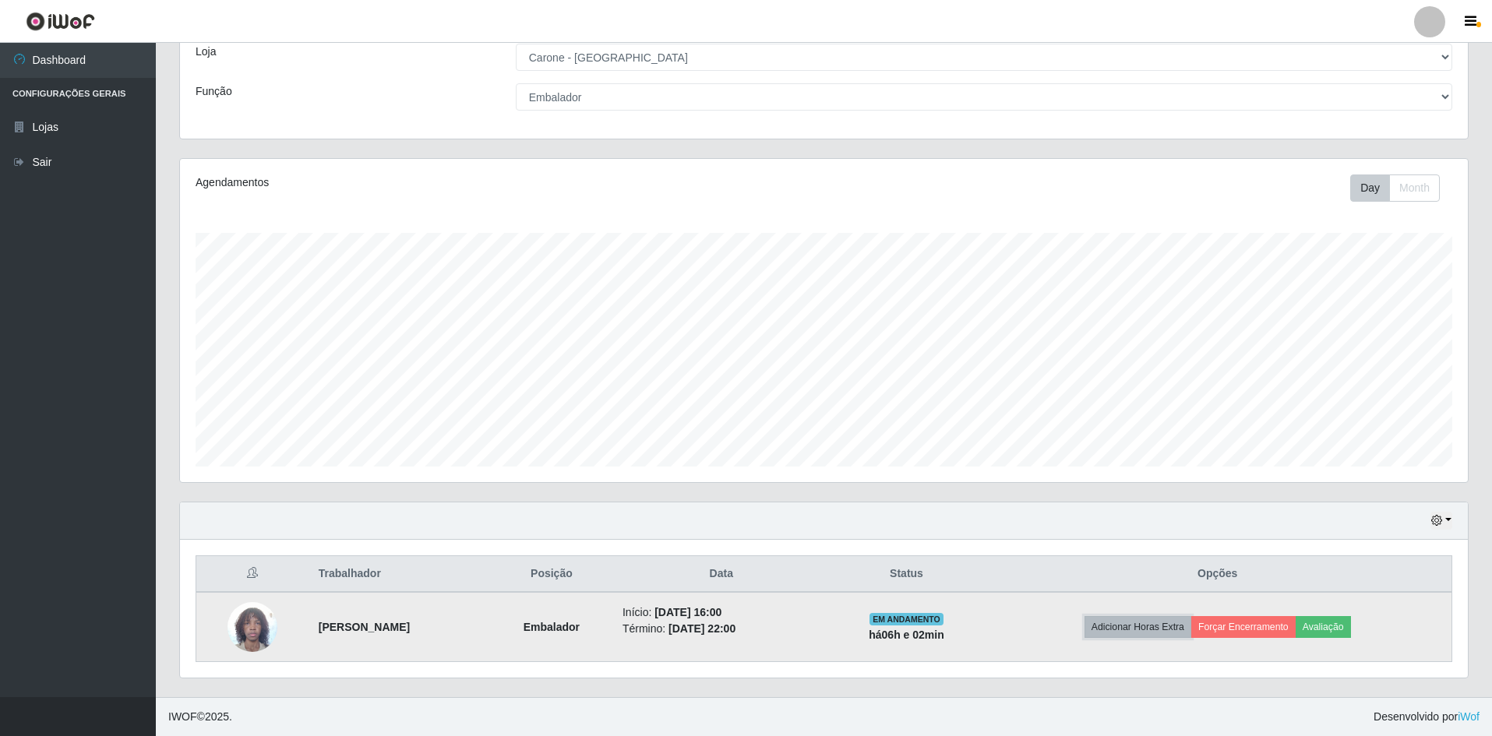
click at [1161, 630] on button "Adicionar Horas Extra" at bounding box center [1137, 627] width 107 height 22
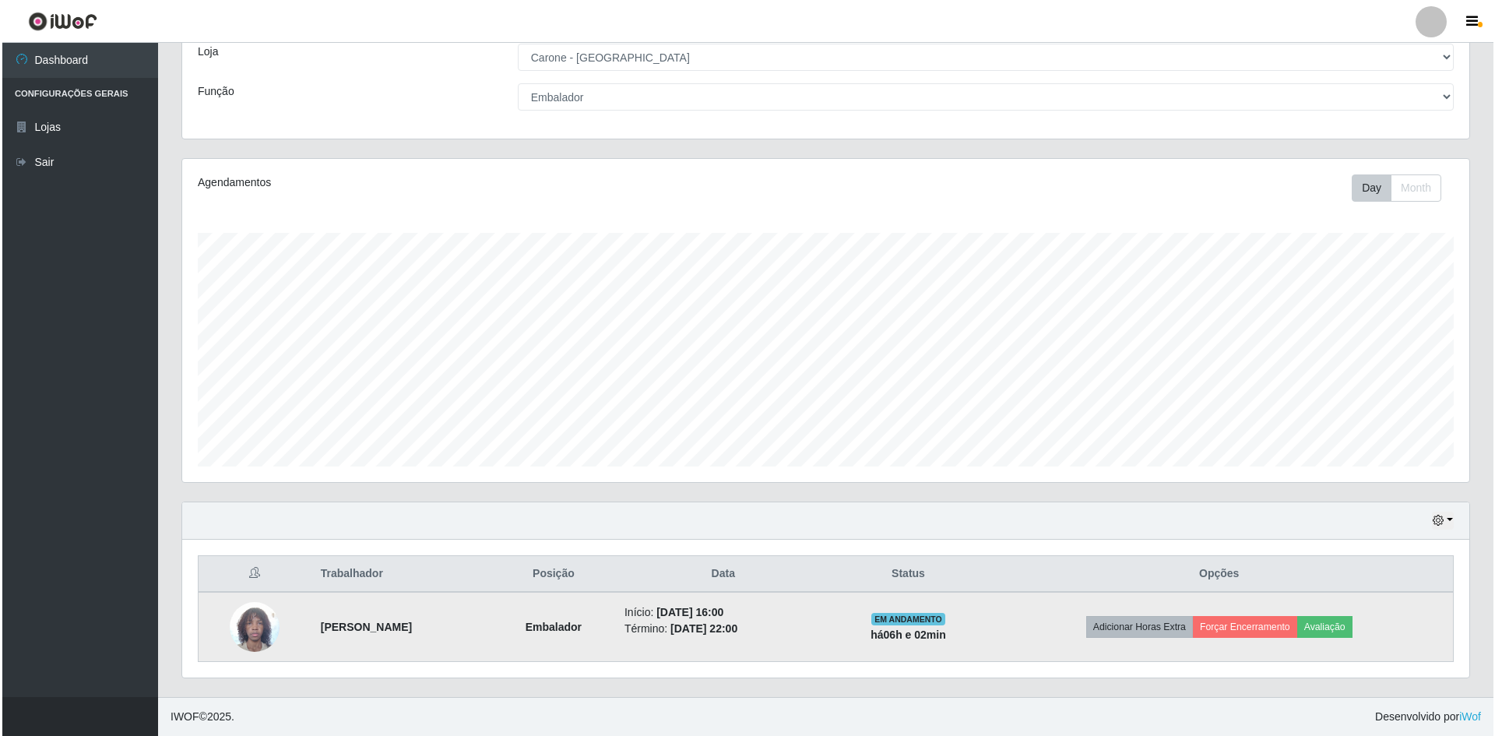
scroll to position [323, 1280]
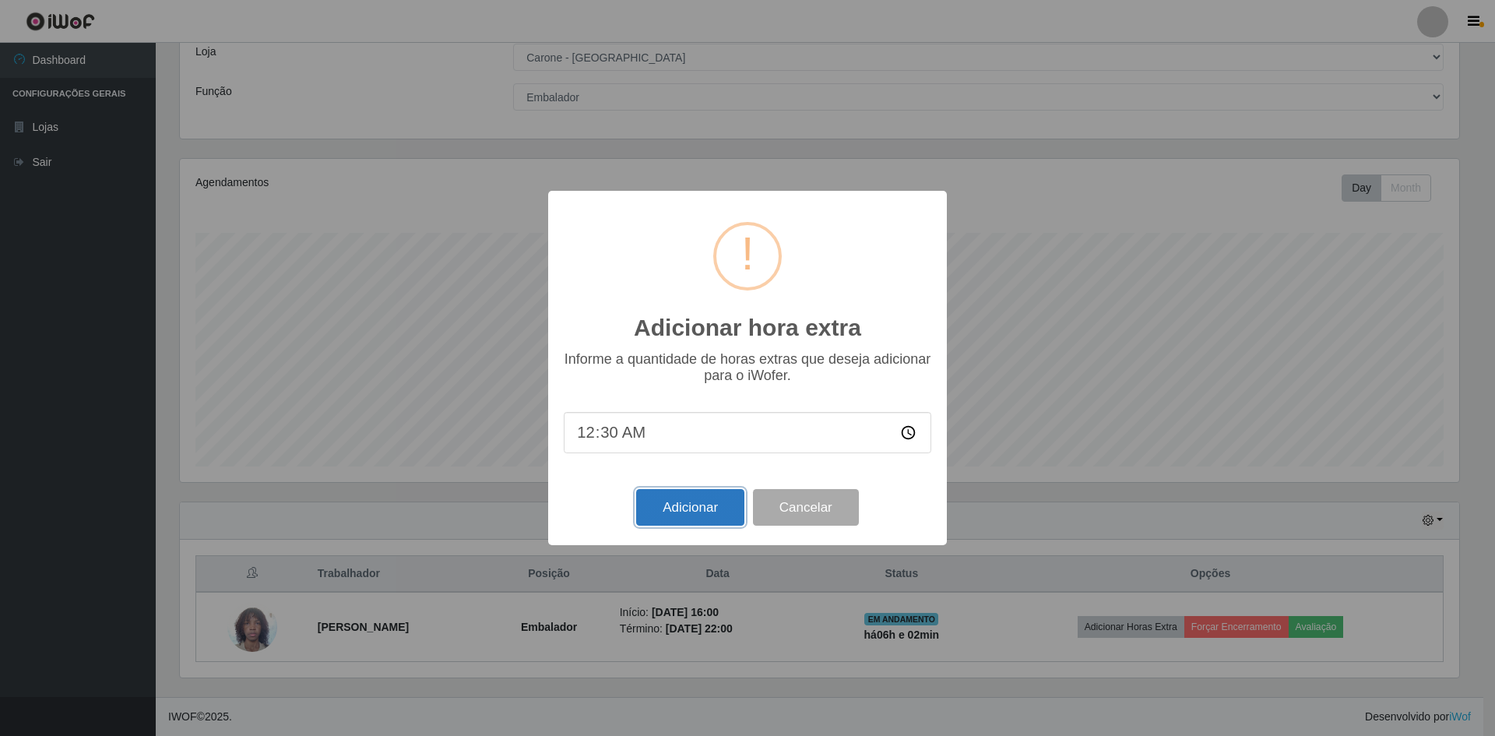
click at [663, 513] on button "Adicionar" at bounding box center [690, 507] width 108 height 37
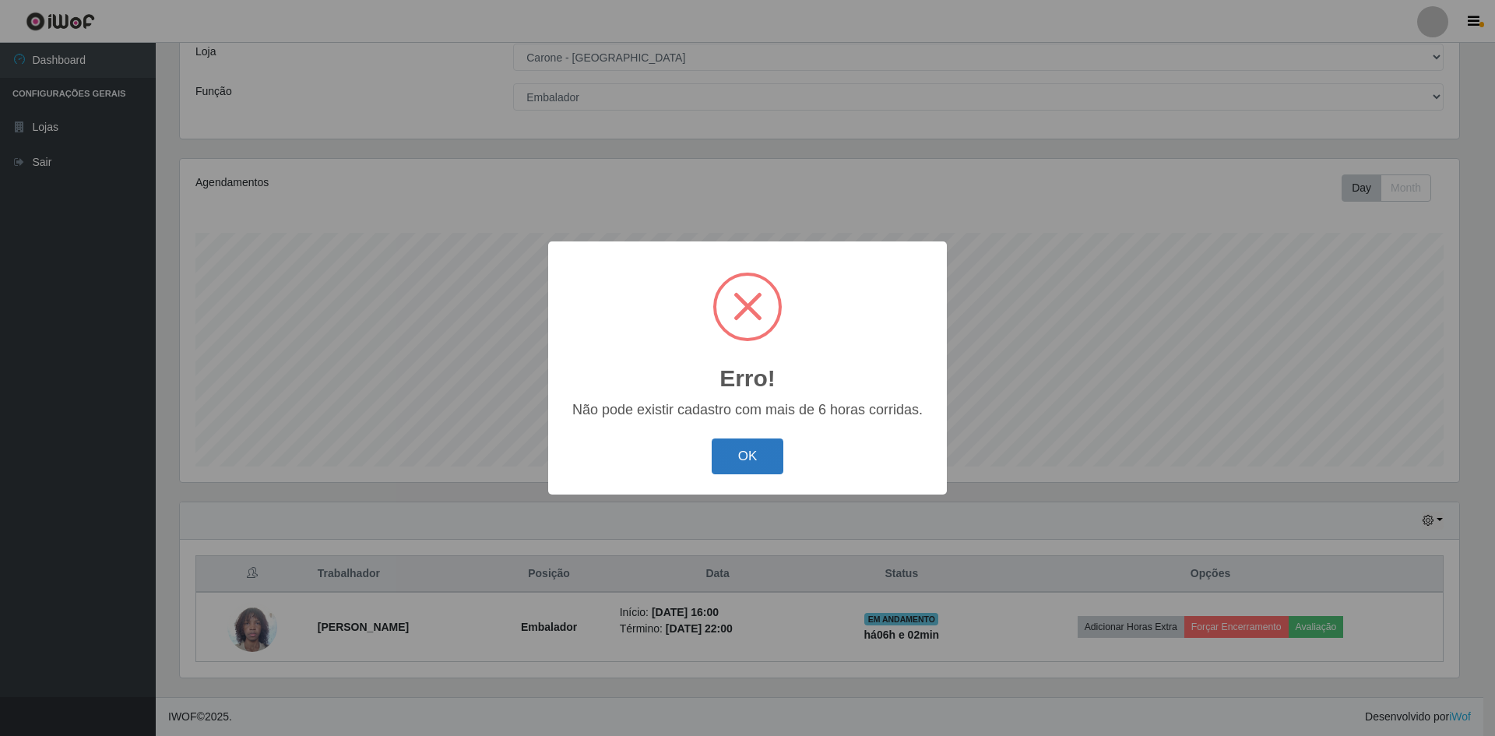
click at [773, 460] on button "OK" at bounding box center [748, 456] width 72 height 37
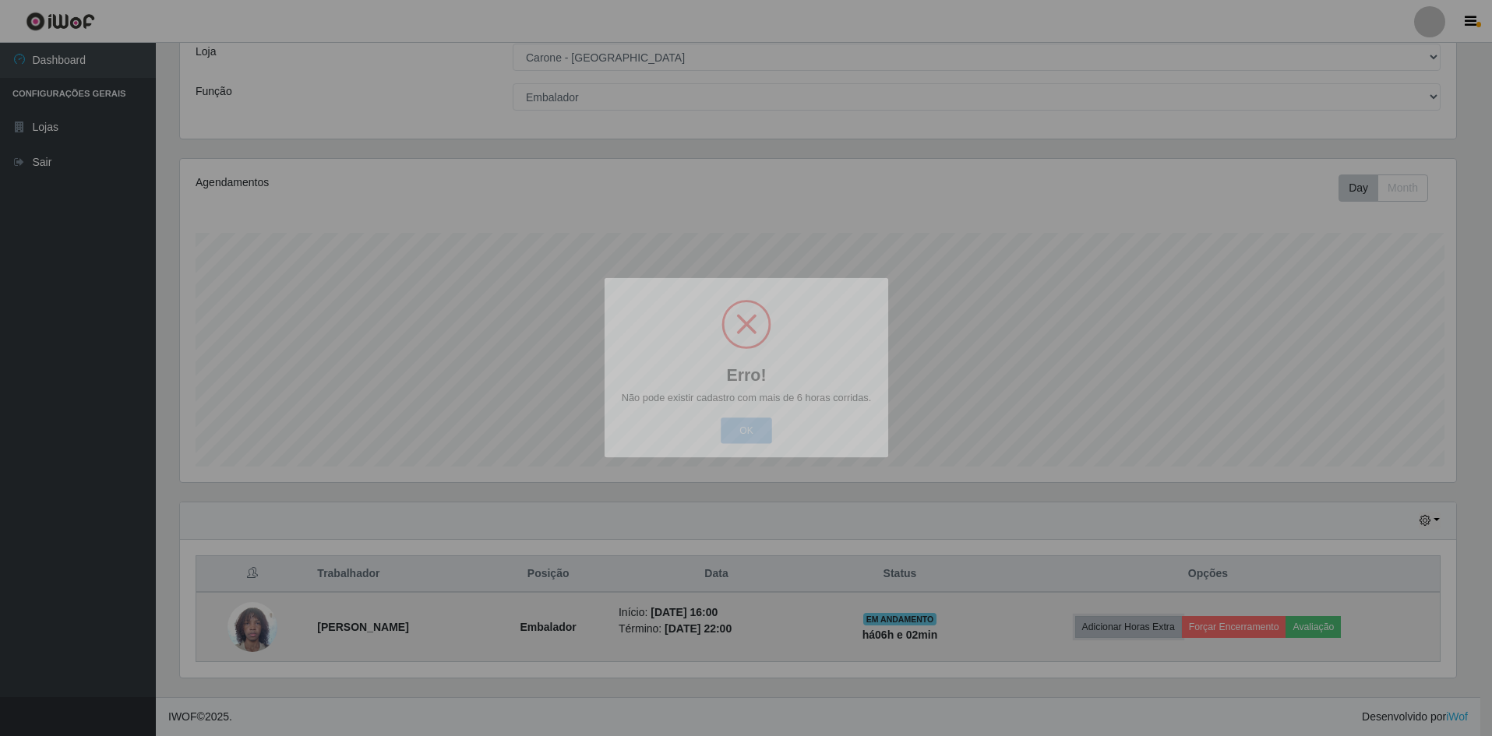
scroll to position [323, 1287]
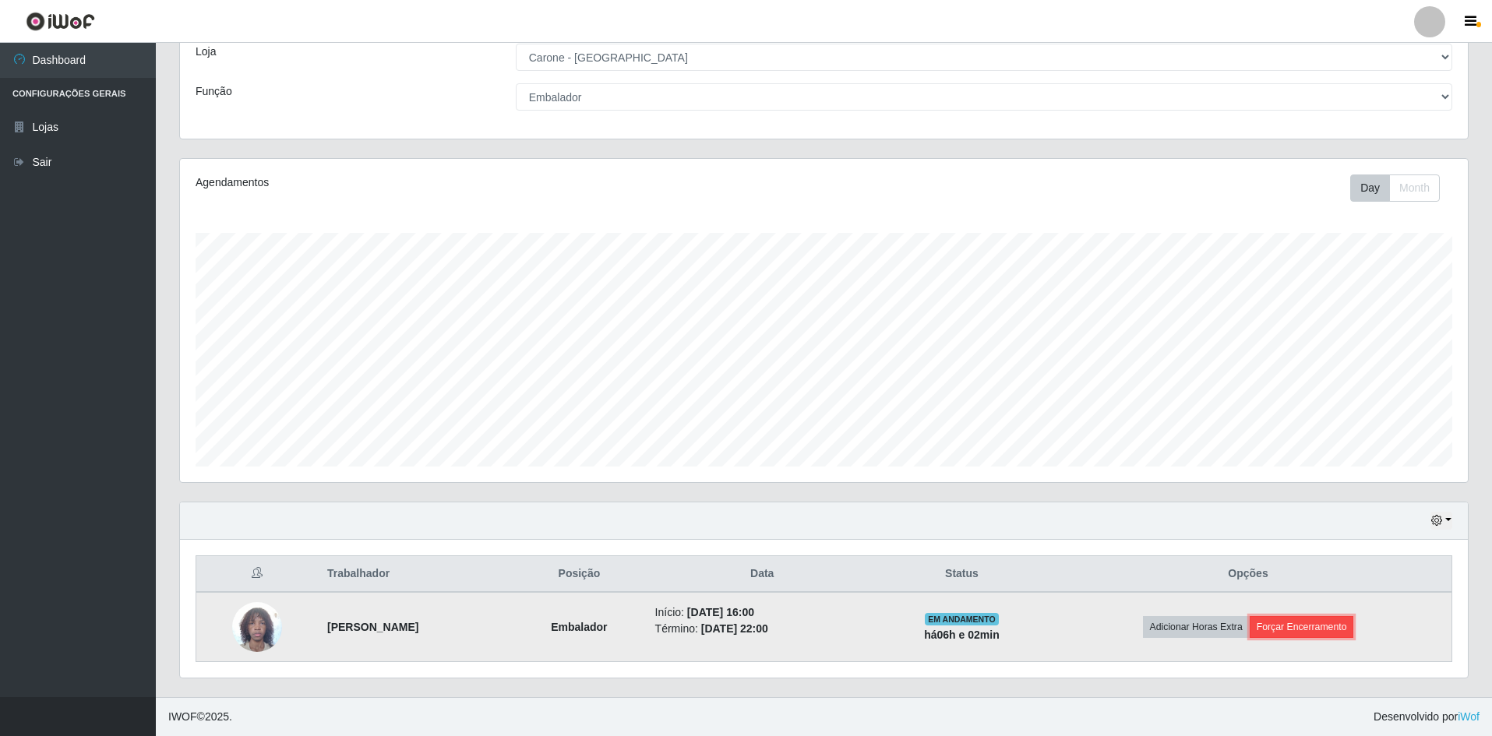
click at [1302, 630] on button "Forçar Encerramento" at bounding box center [1301, 627] width 104 height 22
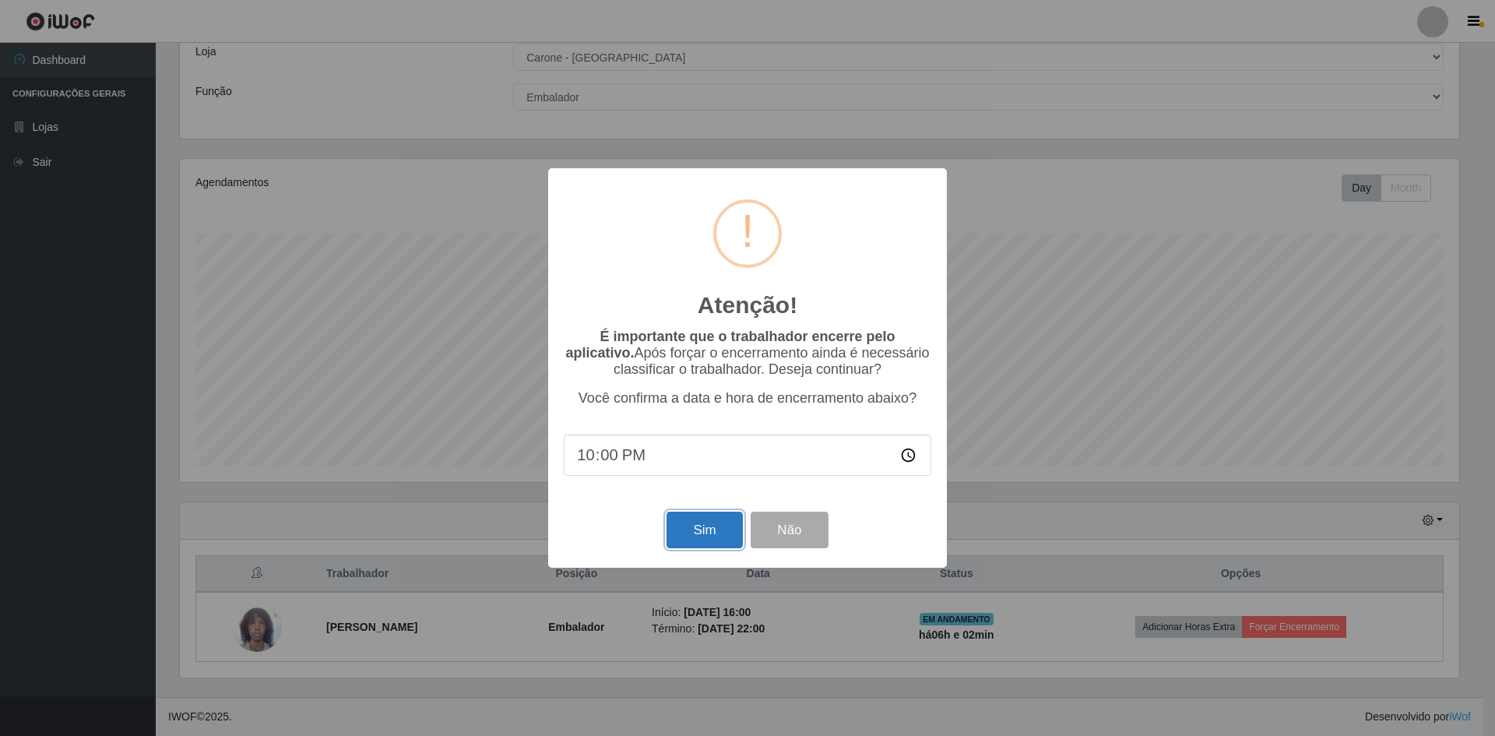
click at [715, 525] on button "Sim" at bounding box center [705, 530] width 76 height 37
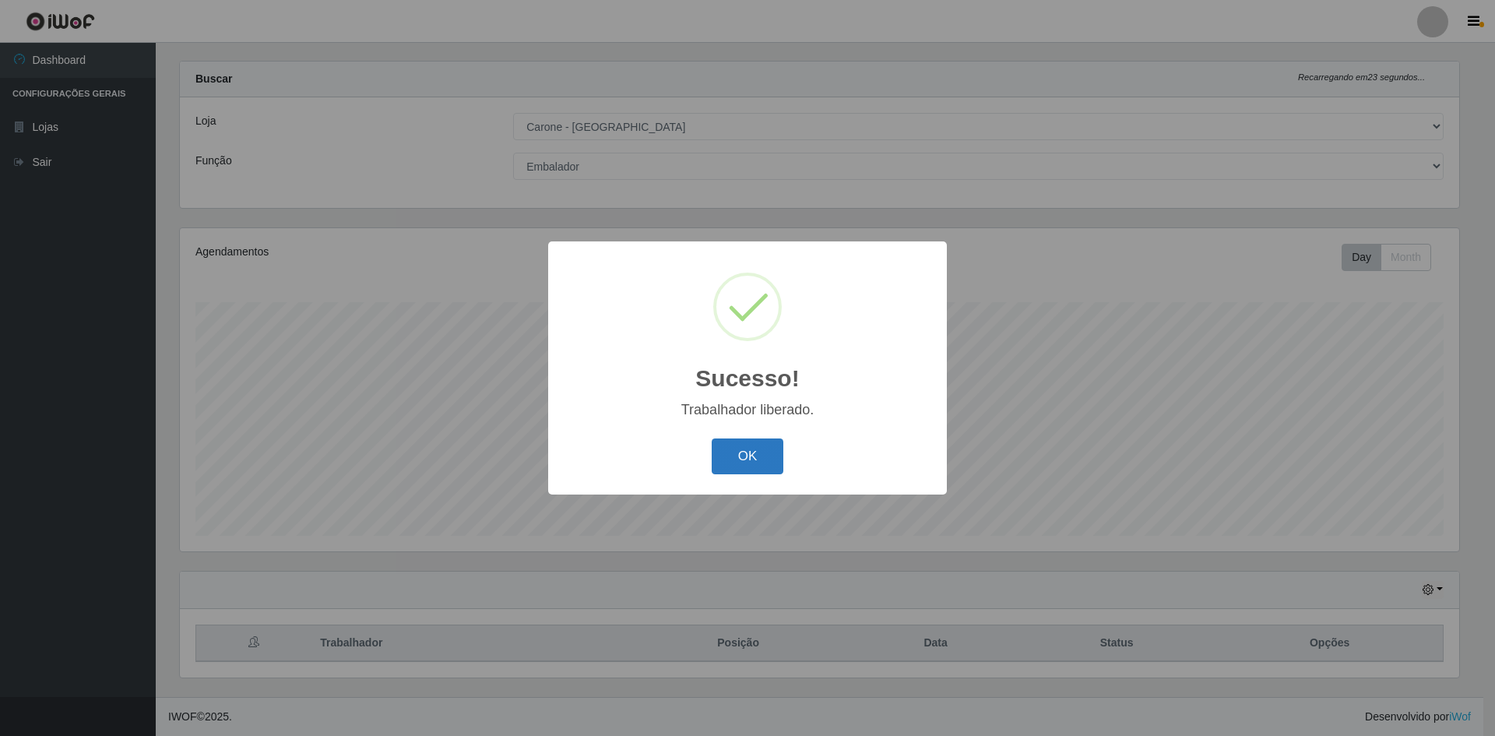
click at [760, 446] on button "OK" at bounding box center [748, 456] width 72 height 37
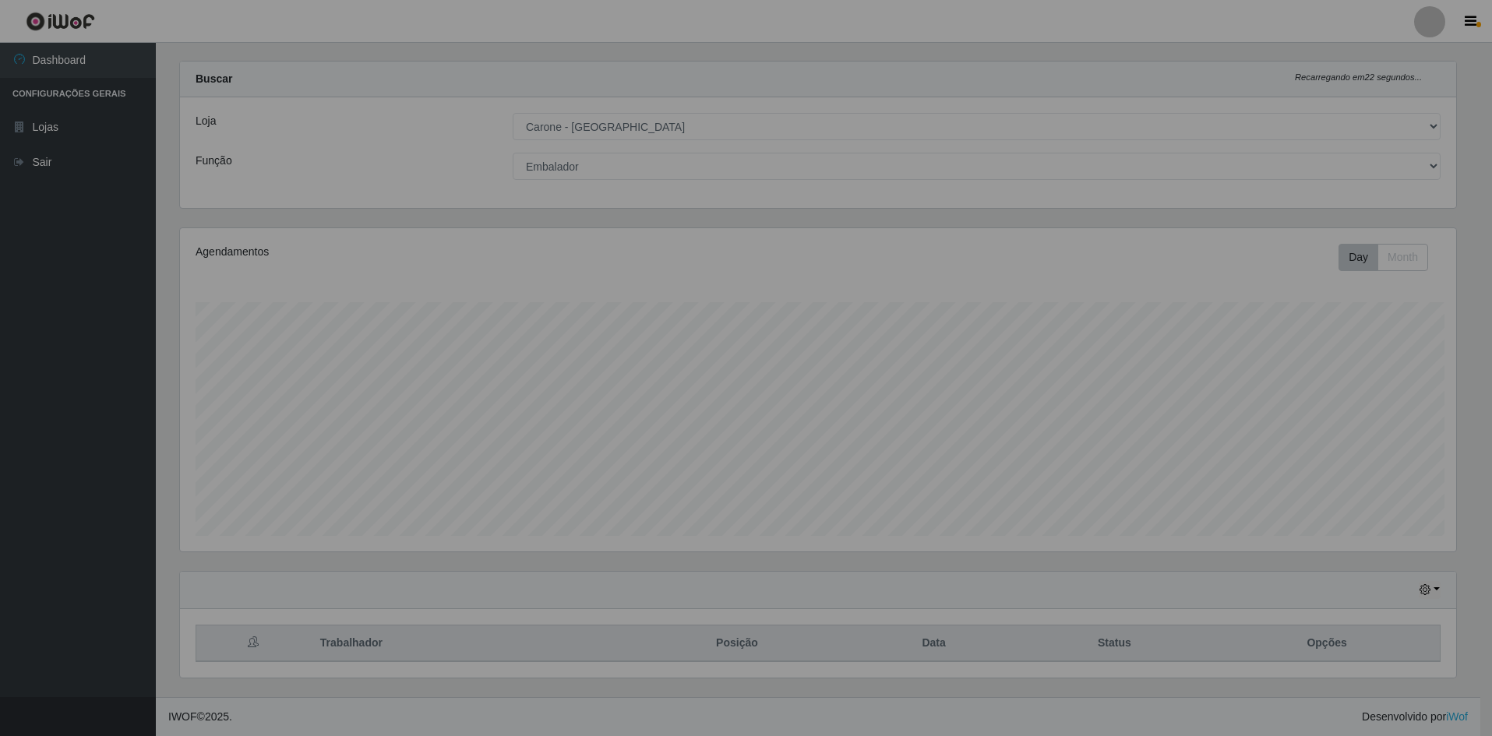
scroll to position [323, 1287]
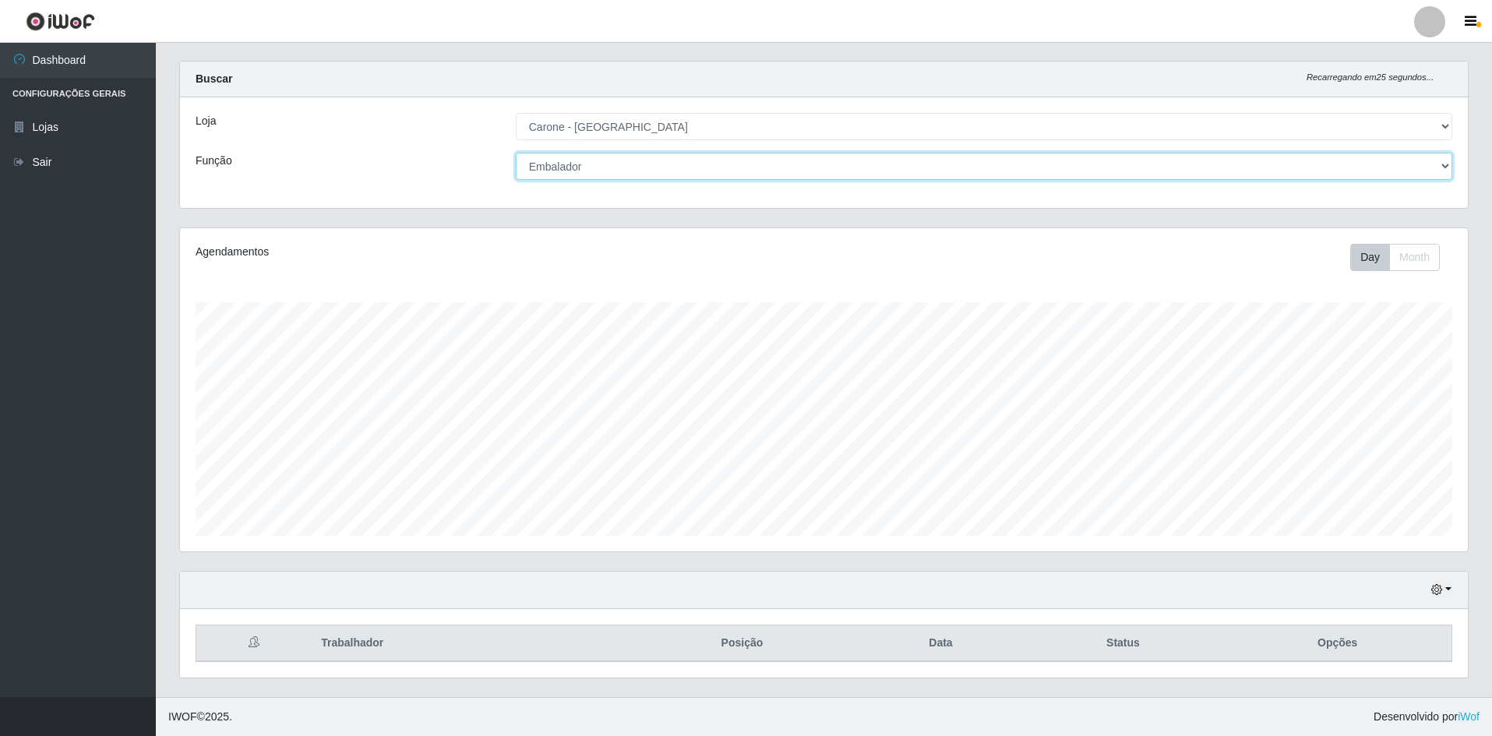
click at [687, 162] on select "[Selecione...] Auxiliar de Depósito Auxiliar de Depósito + Auxiliar de Depósito…" at bounding box center [984, 166] width 936 height 27
select select "24"
click at [516, 153] on select "[Selecione...] Auxiliar de Depósito Auxiliar de Depósito + Auxiliar de Depósito…" at bounding box center [984, 166] width 936 height 27
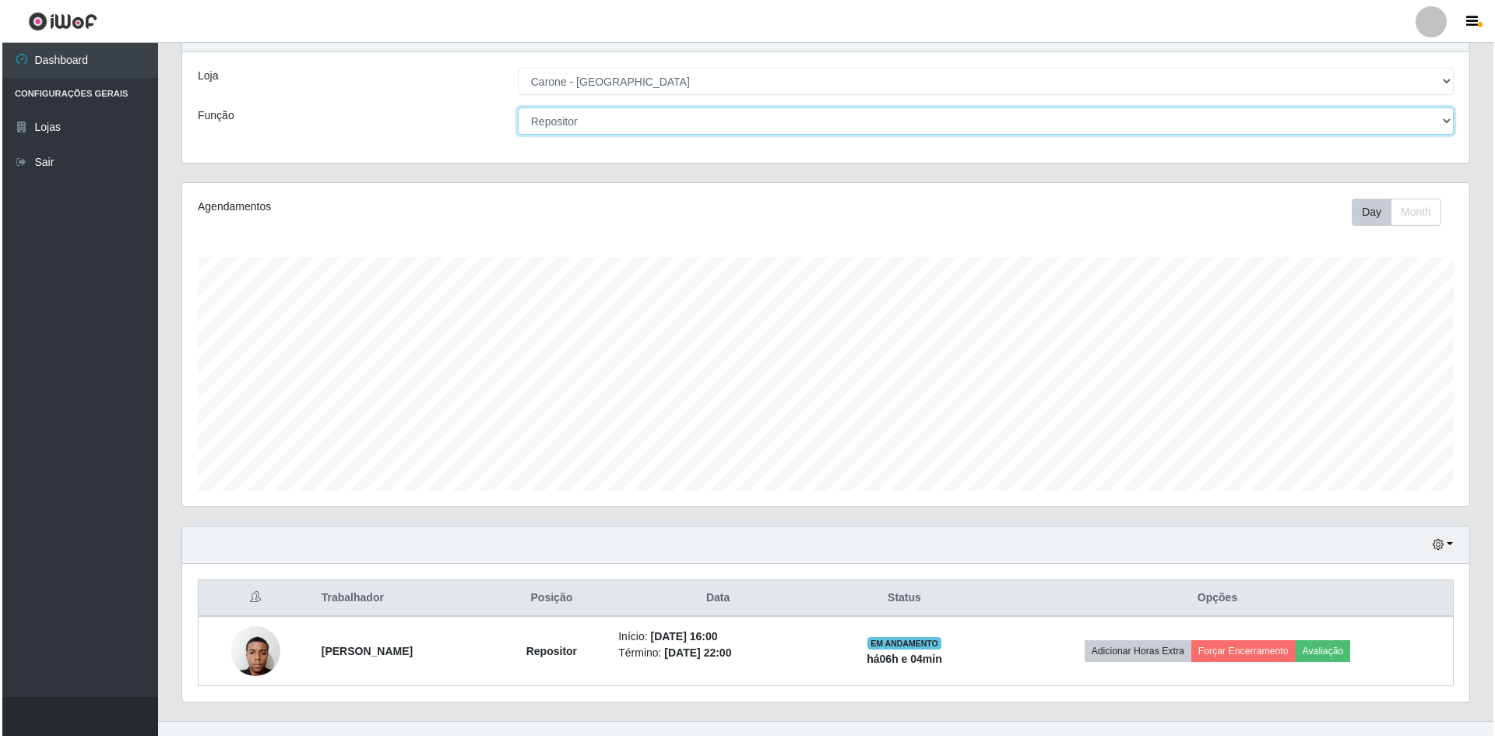
scroll to position [90, 0]
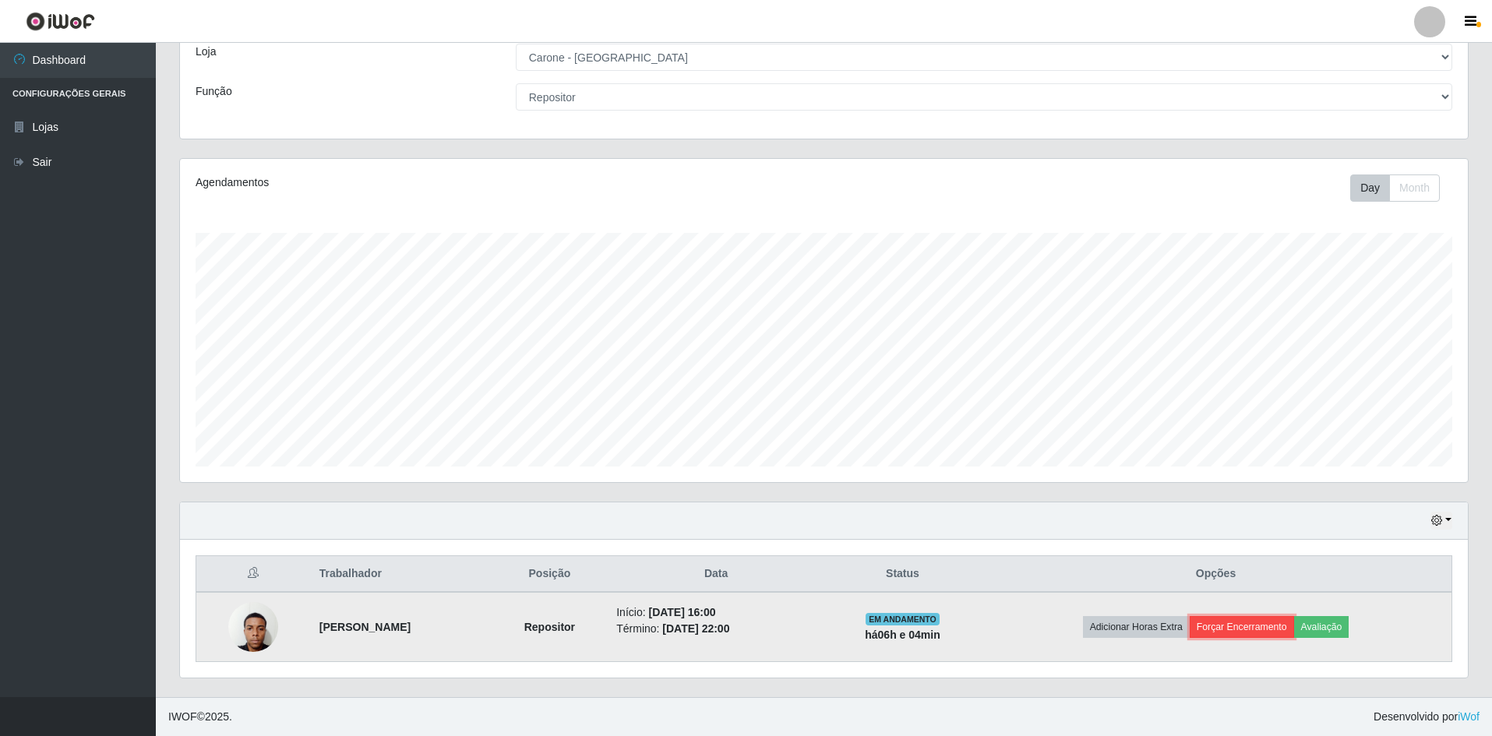
click at [1236, 623] on button "Forçar Encerramento" at bounding box center [1241, 627] width 104 height 22
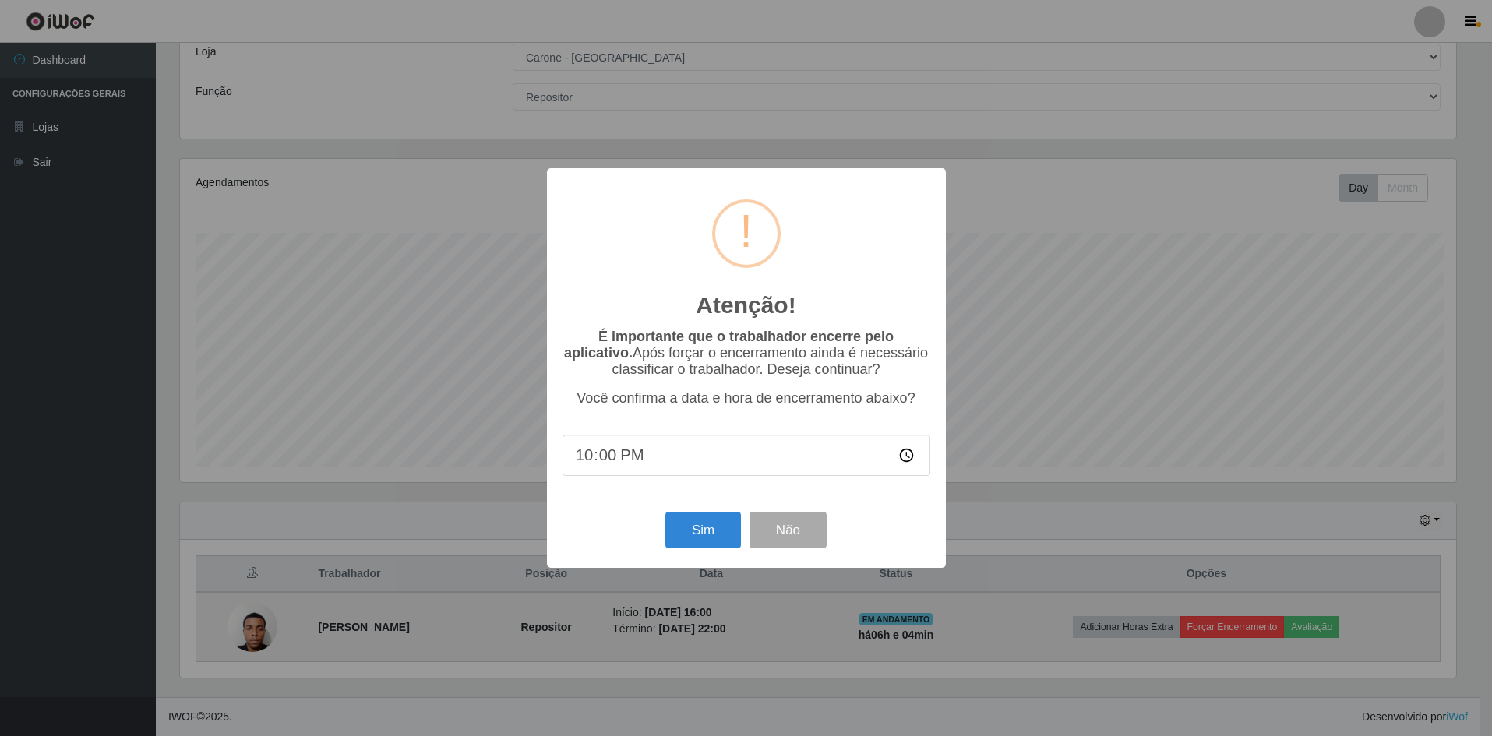
scroll to position [323, 1280]
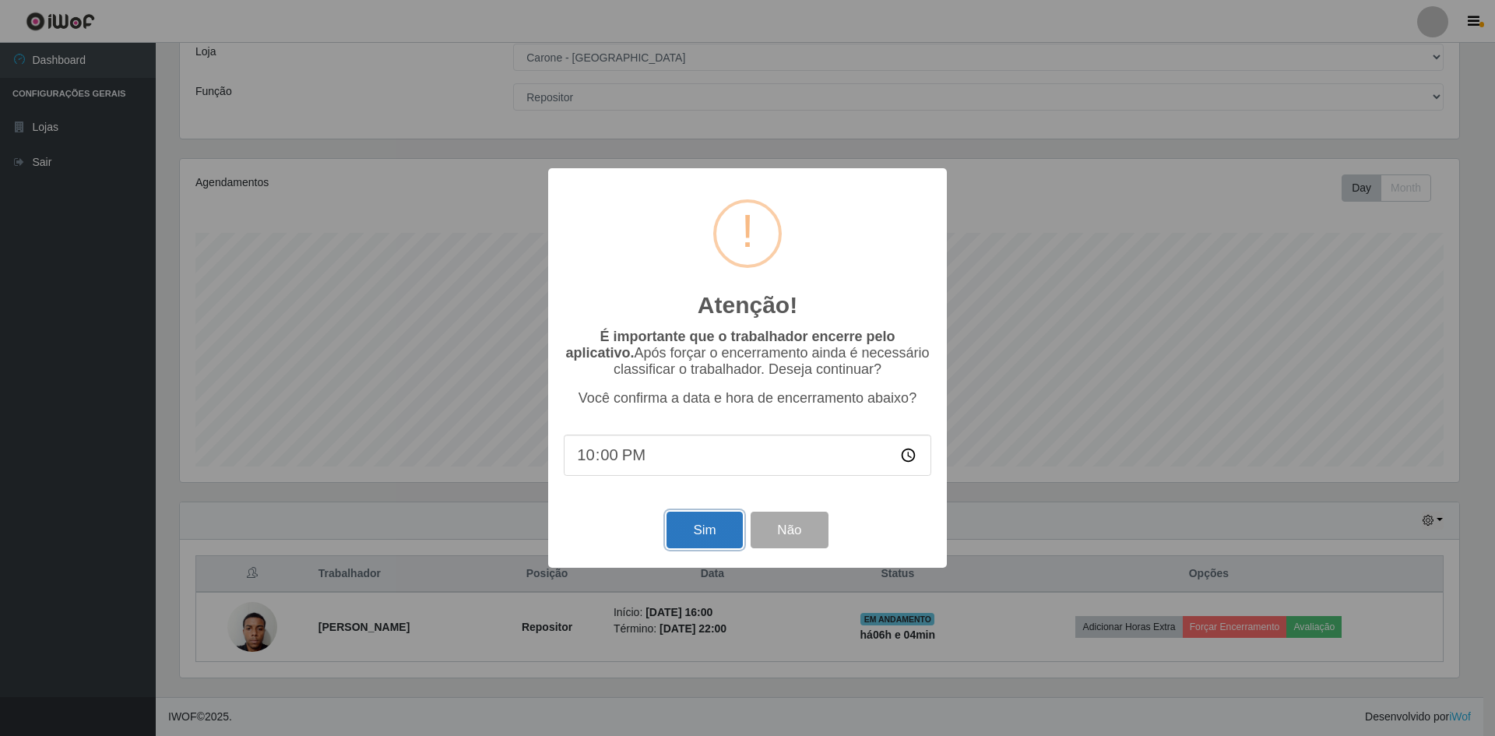
click at [725, 526] on button "Sim" at bounding box center [705, 530] width 76 height 37
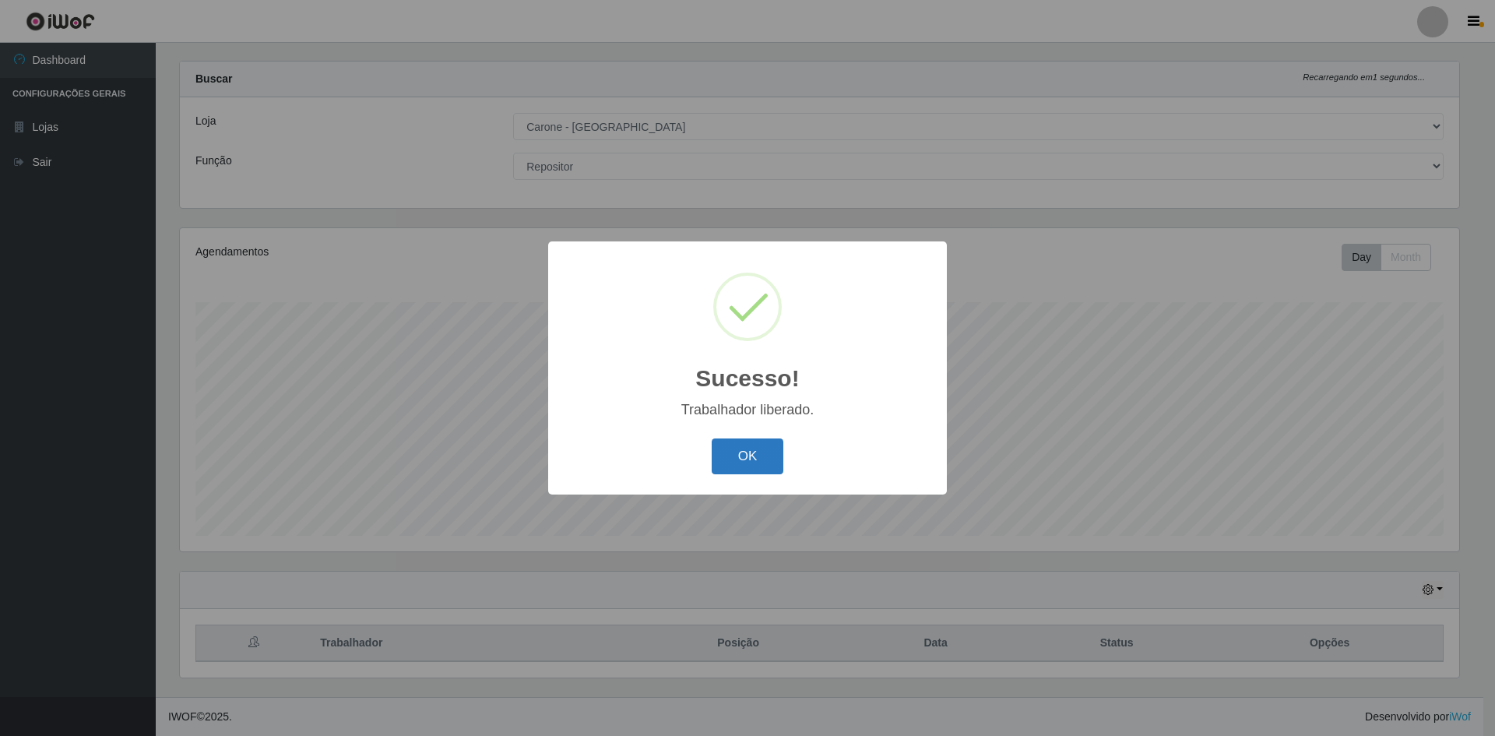
click at [768, 466] on button "OK" at bounding box center [748, 456] width 72 height 37
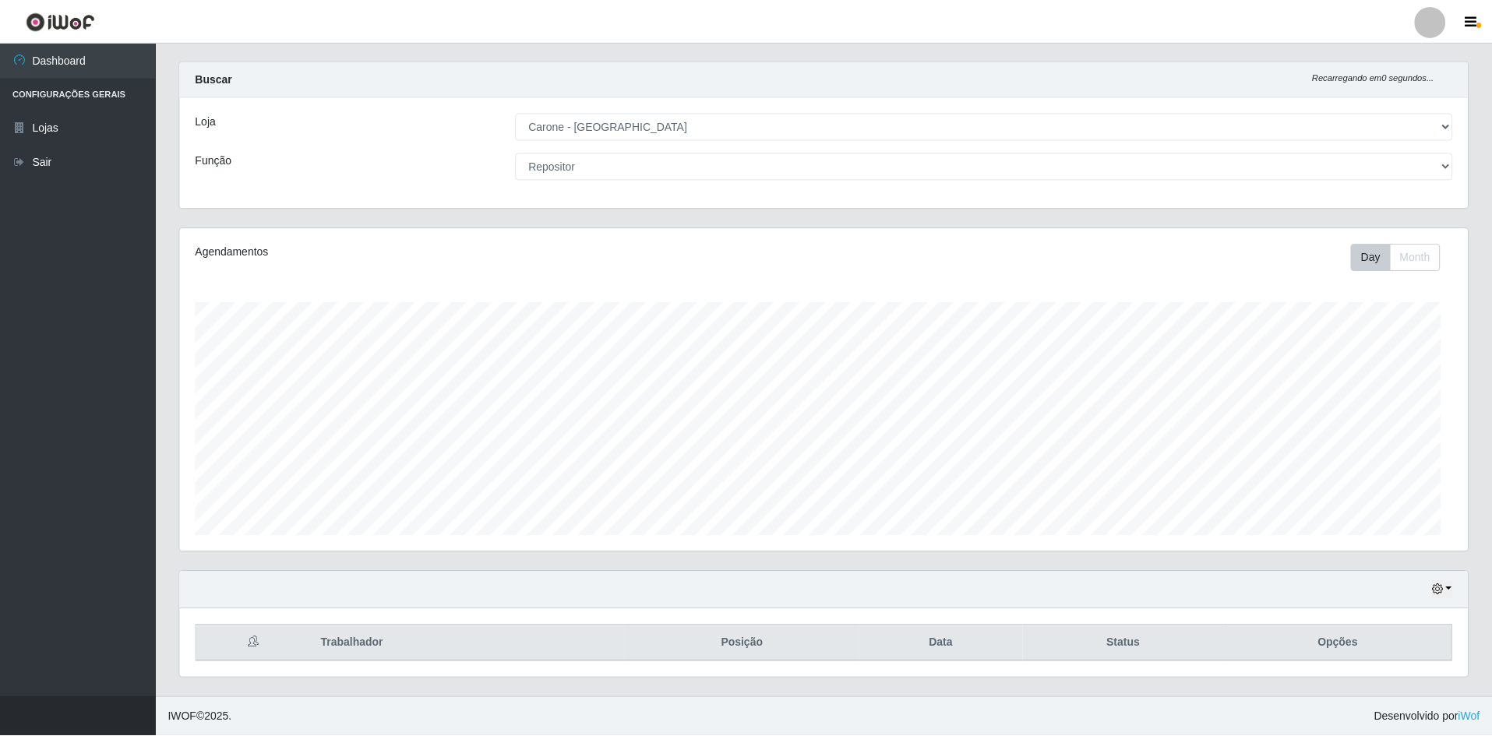
scroll to position [323, 1287]
